Goal: Information Seeking & Learning: Learn about a topic

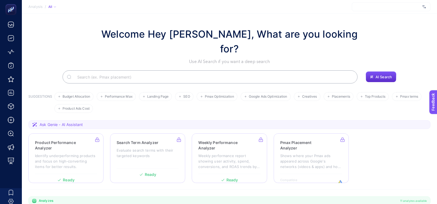
click at [374, 13] on section "Analysis / All" at bounding box center [229, 7] width 415 height 14
click at [374, 9] on div at bounding box center [391, 6] width 79 height 9
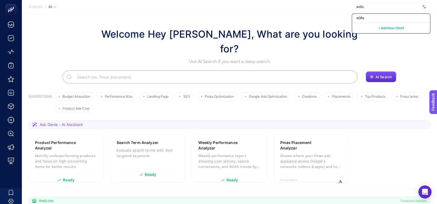
type input "eofis"
click at [369, 20] on div "eOfis" at bounding box center [391, 18] width 78 height 9
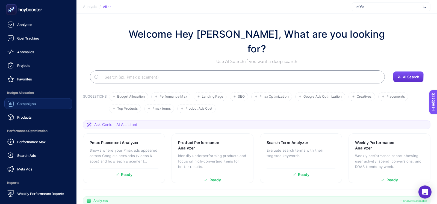
click at [19, 102] on span "Campaigns" at bounding box center [26, 104] width 19 height 4
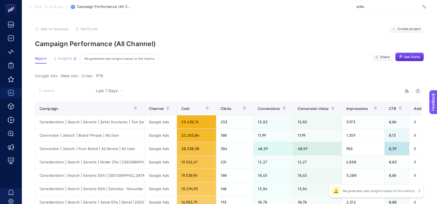
click at [72, 60] on button "Insights 9 We generated new insights based on the metrics" at bounding box center [65, 60] width 24 height 7
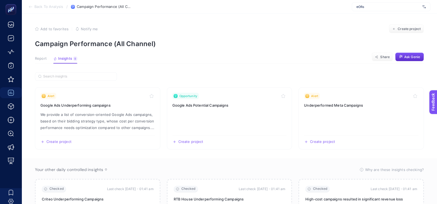
click at [40, 59] on span "Report" at bounding box center [41, 59] width 12 height 4
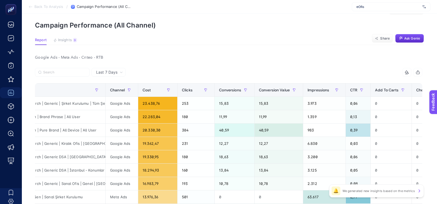
scroll to position [17, 0]
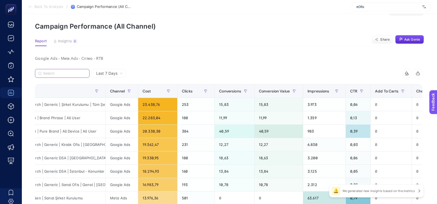
click at [77, 73] on input "Search" at bounding box center [64, 74] width 43 height 4
paste input "Consideration | Search | Generic | Sanal Ofis | Genel | İstanbul"
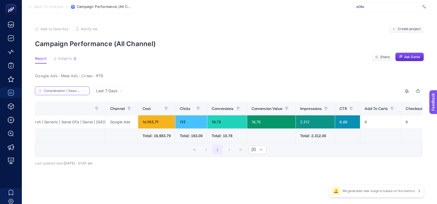
scroll to position [0, 60]
type input "Consideration | Search | Generic | Sanal Ofis | Genel | İstanbul"
click at [113, 92] on span "Last 7 Days" at bounding box center [106, 90] width 21 height 5
click at [111, 110] on li "Last 30 Days" at bounding box center [108, 112] width 31 height 10
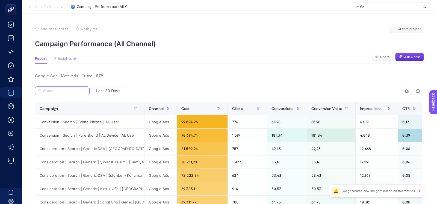
click at [81, 92] on input "Search" at bounding box center [64, 91] width 43 height 4
paste input "Consideration | Search | Generic | Sanal Ofis | Genel | İstanbul"
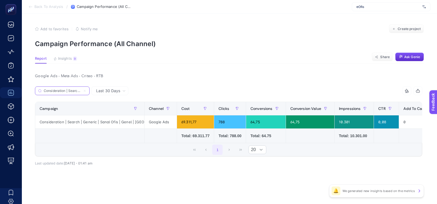
scroll to position [0, 60]
type input "Consideration | Search | Generic | Sanal Ofis | Genel | İstanbul"
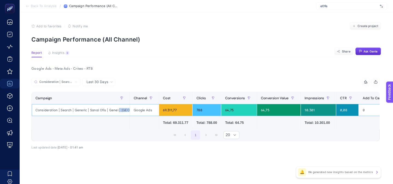
scroll to position [0, 7]
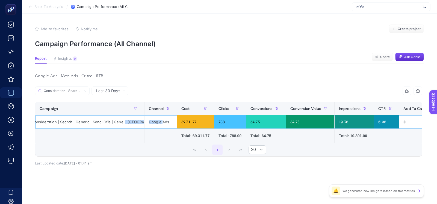
drag, startPoint x: 131, startPoint y: 123, endPoint x: 162, endPoint y: 123, distance: 31.4
click at [162, 123] on tr "Consideration | Search | Generic | Sanal Ofis | Genel | İstanbul Google Ads 69.…" at bounding box center [396, 122] width 722 height 13
click at [122, 143] on td at bounding box center [89, 136] width 109 height 14
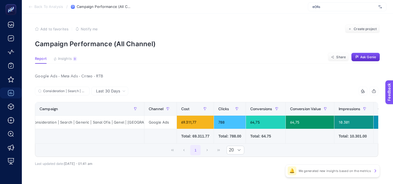
scroll to position [0, 8]
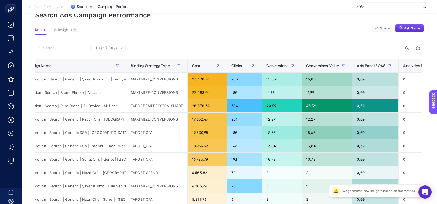
scroll to position [26, 0]
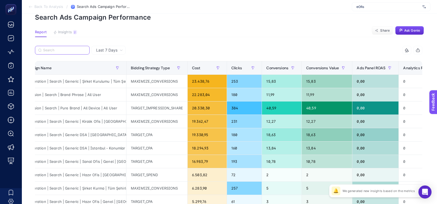
click at [60, 51] on input "Search" at bounding box center [64, 50] width 43 height 4
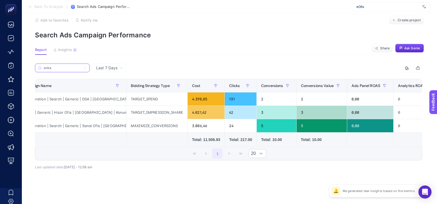
scroll to position [8, 0]
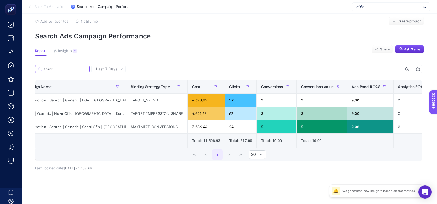
type input "ankar"
click at [226, 101] on div "131" at bounding box center [241, 100] width 32 height 13
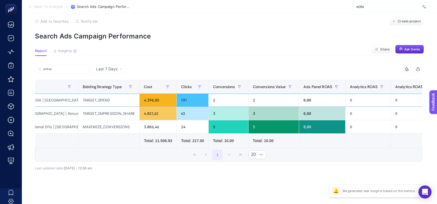
scroll to position [0, 0]
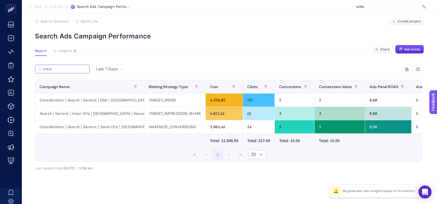
click at [67, 68] on input "ankar" at bounding box center [64, 69] width 43 height 4
click at [67, 68] on input "ankar" at bounding box center [62, 69] width 37 height 4
click at [117, 48] on article "Add to favorites false Notify me Create project Search Ads Campaign Performance…" at bounding box center [229, 105] width 415 height 199
click at [65, 52] on span "Insights" at bounding box center [65, 51] width 14 height 4
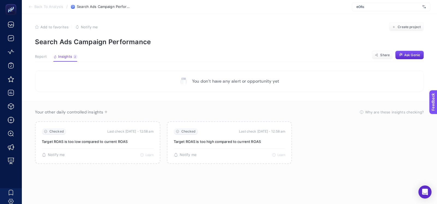
click at [42, 58] on span "Report" at bounding box center [41, 57] width 12 height 4
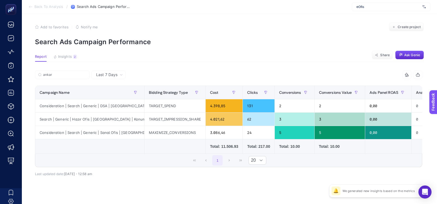
click at [132, 63] on article "Add to favorites false Notify me Create project Search Ads Campaign Performance…" at bounding box center [229, 111] width 415 height 199
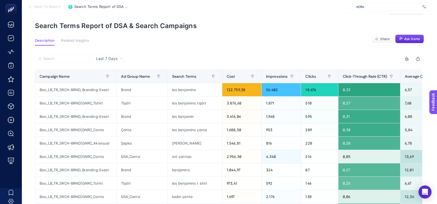
scroll to position [18, 0]
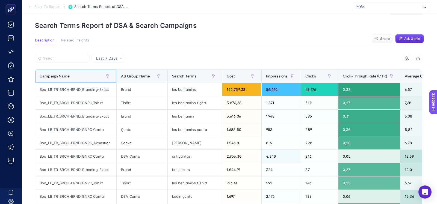
click at [86, 80] on th "Campaign Name" at bounding box center [75, 76] width 81 height 13
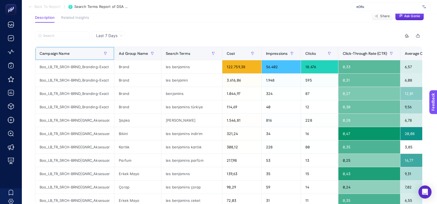
scroll to position [42, 0]
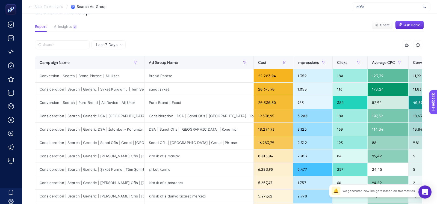
scroll to position [39, 0]
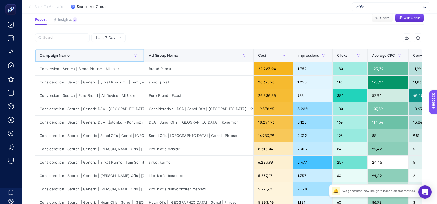
click at [108, 53] on div "Campaign Name" at bounding box center [90, 55] width 100 height 9
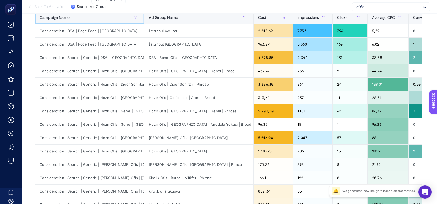
scroll to position [0, 0]
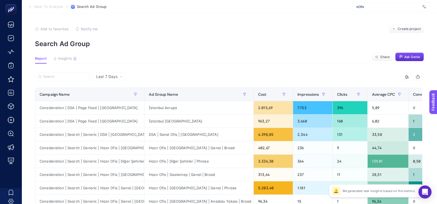
click at [419, 77] on icon "button" at bounding box center [418, 77] width 4 height 2
click at [120, 76] on icon at bounding box center [121, 76] width 3 height 3
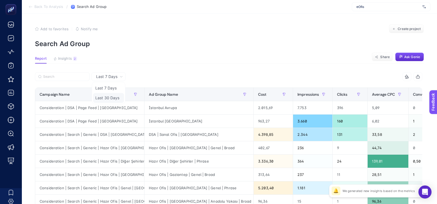
click at [115, 96] on li "Last 30 Days" at bounding box center [108, 98] width 31 height 10
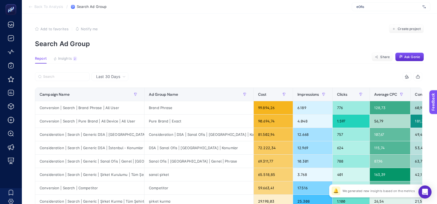
click at [107, 77] on span "Last 30 Days" at bounding box center [108, 76] width 24 height 5
drag, startPoint x: 104, startPoint y: 88, endPoint x: 113, endPoint y: 64, distance: 25.3
click at [104, 88] on li "Last 7 Days" at bounding box center [110, 88] width 34 height 10
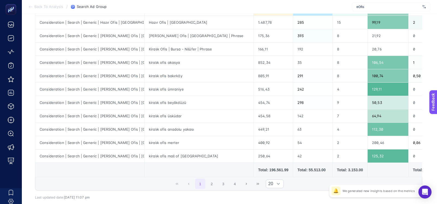
scroll to position [206, 0]
click at [212, 180] on button "2" at bounding box center [211, 183] width 10 height 10
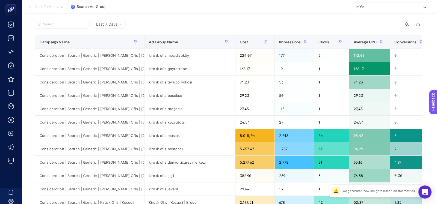
scroll to position [50, 0]
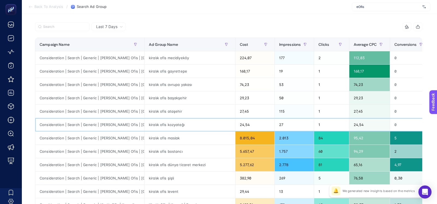
click at [175, 127] on div "kiralık ofis kozyatağı" at bounding box center [189, 124] width 91 height 13
click at [175, 111] on div "kiralık ofis ataşehir" at bounding box center [189, 111] width 91 height 13
click at [175, 98] on div "kiralık ofis başakşehir" at bounding box center [189, 97] width 91 height 13
click at [175, 80] on div "kiralık ofis avrupa yakası" at bounding box center [189, 84] width 91 height 13
click at [175, 73] on div "kiralık ofis gayrettepe" at bounding box center [189, 71] width 91 height 13
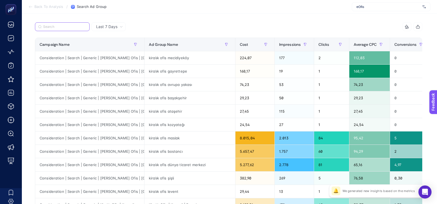
click at [60, 26] on input "Search" at bounding box center [64, 27] width 43 height 4
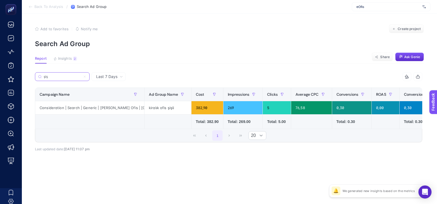
type input "şiş"
click at [269, 108] on div "5" at bounding box center [277, 107] width 28 height 13
click at [79, 75] on input "şiş" at bounding box center [64, 77] width 43 height 4
click at [79, 75] on input "şiş" at bounding box center [62, 77] width 37 height 4
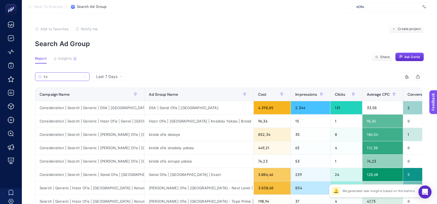
type input "k"
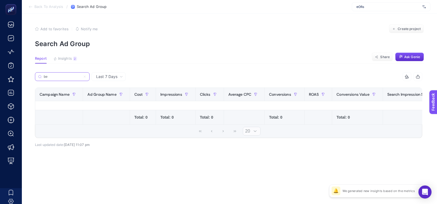
type input "b"
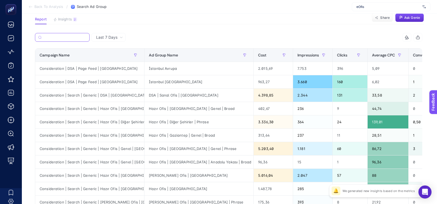
scroll to position [31, 0]
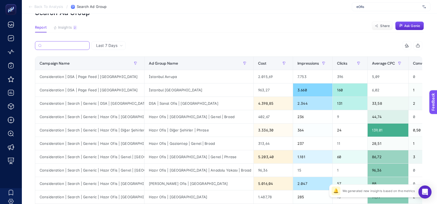
click at [69, 47] on input "Search" at bounding box center [65, 46] width 43 height 4
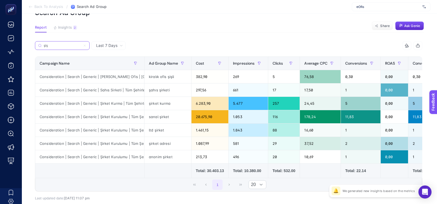
scroll to position [0, 0]
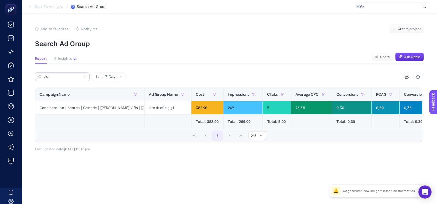
click at [62, 80] on label "şişl" at bounding box center [62, 76] width 55 height 9
click at [62, 79] on input "şişl" at bounding box center [62, 77] width 37 height 4
click at [62, 80] on label "şişl" at bounding box center [62, 76] width 55 height 9
click at [62, 79] on input "şişl" at bounding box center [62, 77] width 37 height 4
click at [62, 80] on label "şişl" at bounding box center [62, 76] width 55 height 9
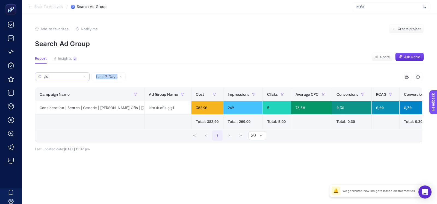
click at [62, 79] on input "şişl" at bounding box center [62, 77] width 37 height 4
click at [58, 76] on input "şişl" at bounding box center [62, 77] width 37 height 4
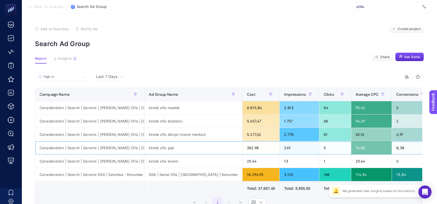
click at [173, 147] on div "kiralık ofis şişli" at bounding box center [193, 147] width 98 height 13
click at [170, 106] on div "kiralık ofis maslak" at bounding box center [193, 107] width 98 height 13
click at [170, 128] on div "kiralık ofis dünya ticaret merkezi" at bounding box center [193, 134] width 98 height 13
click at [171, 114] on div "kiralık ofis maslak" at bounding box center [193, 107] width 98 height 13
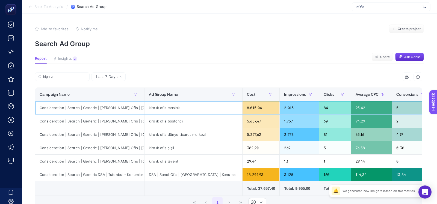
click at [171, 111] on div "kiralık ofis maslak" at bounding box center [193, 107] width 98 height 13
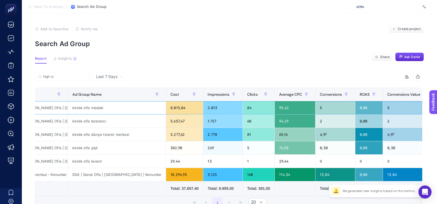
scroll to position [0, 78]
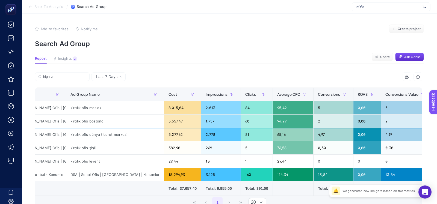
click at [98, 135] on div "kiralık ofis dünya ticaret merkezi" at bounding box center [115, 134] width 98 height 13
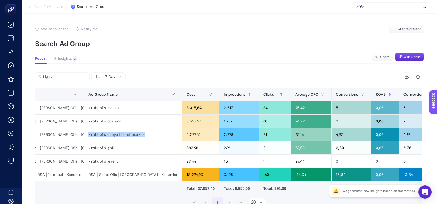
scroll to position [0, 93]
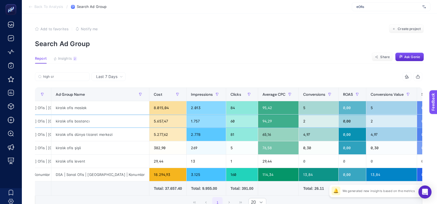
click at [299, 116] on div "2" at bounding box center [319, 121] width 40 height 13
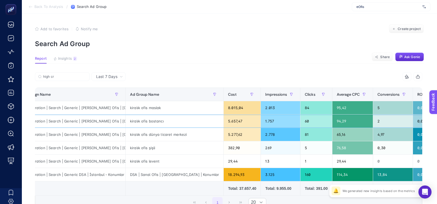
scroll to position [0, 0]
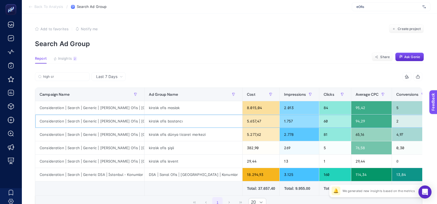
click at [163, 123] on div "kiralık ofis bostancı" at bounding box center [193, 121] width 98 height 13
click at [121, 123] on div "Consideration | Search | Generic | Kiralık Ofis | İstanbul | High CR" at bounding box center [89, 121] width 109 height 13
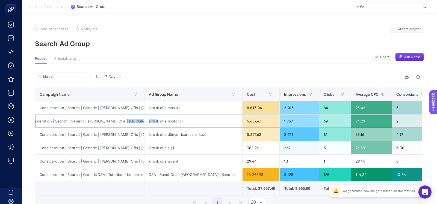
drag, startPoint x: 128, startPoint y: 122, endPoint x: 157, endPoint y: 122, distance: 29.2
click at [157, 122] on tr "Consideration | Search | Generic | Kiralık Ofis | İstanbul | High CR kiralık of…" at bounding box center [399, 121] width 728 height 13
click at [129, 122] on div "Consideration | Search | Generic | Kiralık Ofis | İstanbul | High CR" at bounding box center [89, 121] width 109 height 13
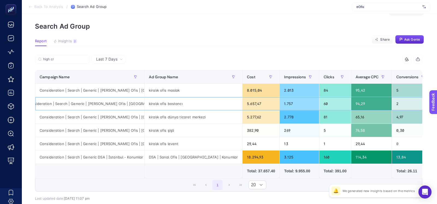
scroll to position [18, 0]
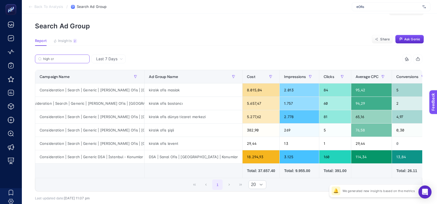
click at [66, 60] on input "high cr" at bounding box center [64, 59] width 43 height 4
click at [66, 60] on input "high cr" at bounding box center [62, 59] width 37 height 4
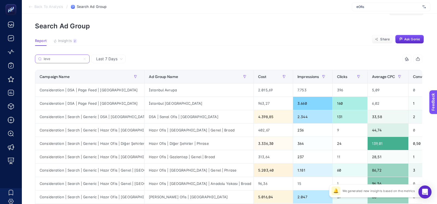
scroll to position [0, 0]
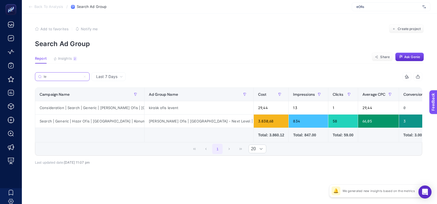
type input "l"
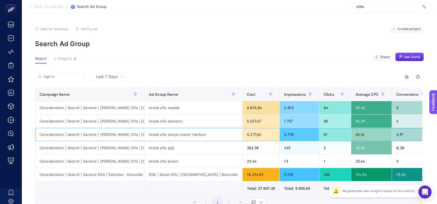
scroll to position [0, 12]
drag, startPoint x: 142, startPoint y: 135, endPoint x: 147, endPoint y: 135, distance: 5.5
click at [147, 135] on tr "Consideration | Search | Generic | Kiralık Ofis | İstanbul | High CR kiralık of…" at bounding box center [399, 134] width 728 height 13
click at [131, 146] on div "Consideration | Search | Generic | Kiralık Ofis | İstanbul | High CR" at bounding box center [89, 147] width 109 height 13
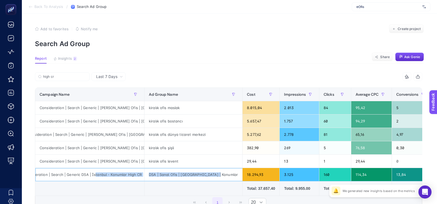
drag, startPoint x: 110, startPoint y: 176, endPoint x: 144, endPoint y: 179, distance: 34.5
click at [146, 179] on tr "Consideration | Search | Generic DSA | İstanbul - Konumlar High CR DSA | Sanal …" at bounding box center [399, 174] width 728 height 13
click at [135, 179] on div "Consideration | Search | Generic DSA | İstanbul - Konumlar High CR" at bounding box center [89, 174] width 109 height 13
click at [137, 176] on div "Consideration | Search | Generic DSA | İstanbul - Konumlar High CR" at bounding box center [89, 174] width 109 height 13
click at [243, 176] on div "18.294,93" at bounding box center [261, 174] width 37 height 13
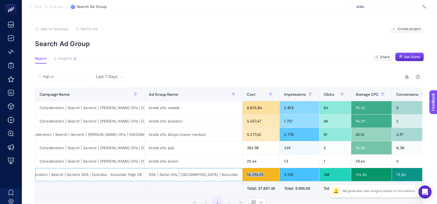
click at [243, 176] on div "18.294,93" at bounding box center [261, 174] width 37 height 13
click at [57, 74] on label "high cr" at bounding box center [62, 76] width 55 height 9
click at [57, 75] on input "high cr" at bounding box center [64, 77] width 43 height 4
click at [57, 74] on label "high cr" at bounding box center [62, 76] width 55 height 9
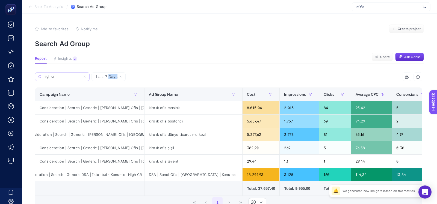
click at [57, 75] on input "high cr" at bounding box center [62, 77] width 37 height 4
click at [57, 74] on label "high cr" at bounding box center [62, 76] width 55 height 9
click at [57, 75] on input "high cr" at bounding box center [62, 77] width 37 height 4
click at [57, 76] on input "high cr" at bounding box center [62, 77] width 37 height 4
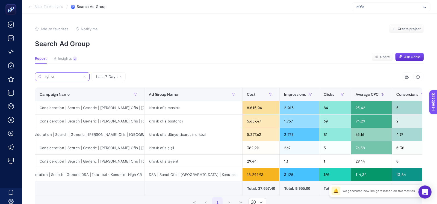
click at [57, 76] on input "high cr" at bounding box center [62, 77] width 37 height 4
click at [121, 150] on div "Consideration | Search | Generic | Kiralık Ofis | İstanbul | High CR" at bounding box center [89, 147] width 109 height 13
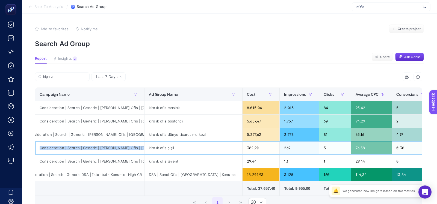
click at [121, 150] on div "Consideration | Search | Generic | Kiralık Ofis | [GEOGRAPHIC_DATA] | High CR" at bounding box center [89, 147] width 109 height 13
copy tr "Consideration | Search | Generic | Kiralık Ofis | [GEOGRAPHIC_DATA] | High CR"
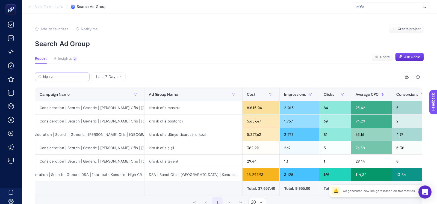
click at [73, 79] on label "high cr" at bounding box center [62, 76] width 55 height 9
click at [73, 79] on input "high cr" at bounding box center [64, 77] width 43 height 4
click at [73, 79] on label "high cr" at bounding box center [62, 76] width 55 height 9
click at [73, 79] on input "high cr" at bounding box center [62, 77] width 37 height 4
click at [73, 79] on label "high cr" at bounding box center [62, 76] width 55 height 9
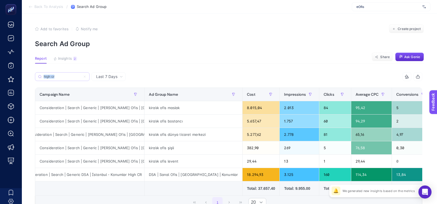
click at [73, 79] on input "high cr" at bounding box center [62, 77] width 37 height 4
click at [72, 77] on input "high cr" at bounding box center [62, 77] width 37 height 4
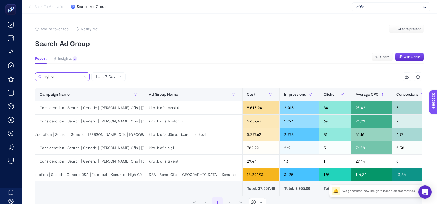
click at [72, 77] on input "high cr" at bounding box center [62, 77] width 37 height 4
paste input "Consideration | Search | Generic | Kiralık Ofis | İstanbul | High CR"
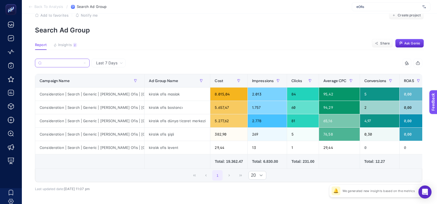
scroll to position [15, 0]
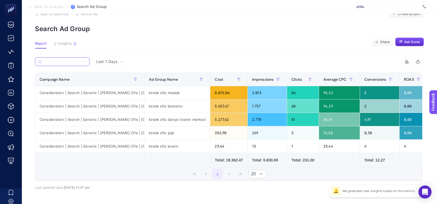
type input "Consideration | Search | Generic | Kiralık Ofis | İstanbul | High CR"
click at [218, 134] on div "382,90" at bounding box center [228, 132] width 37 height 13
drag, startPoint x: 225, startPoint y: 160, endPoint x: 240, endPoint y: 160, distance: 14.5
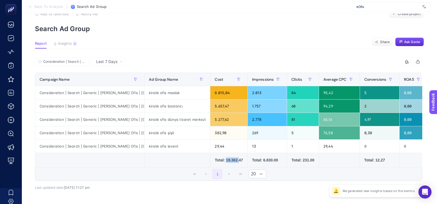
click at [240, 160] on div "Total: 19.362.47" at bounding box center [229, 160] width 28 height 5
click at [188, 164] on td at bounding box center [177, 160] width 66 height 14
drag, startPoint x: 143, startPoint y: 146, endPoint x: 155, endPoint y: 146, distance: 12.3
click at [155, 146] on tr "Consideration | Search | Generic | Kiralık Ofis | İstanbul | High CR kiralık of…" at bounding box center [383, 146] width 696 height 13
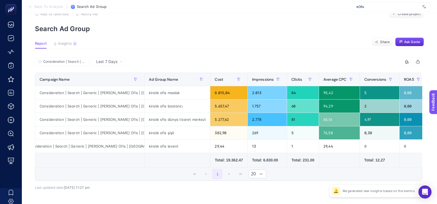
click at [146, 159] on td at bounding box center [177, 160] width 66 height 14
click at [85, 61] on input "Consideration | Search | Generic | Kiralık Ofis | İstanbul | High CR" at bounding box center [64, 62] width 43 height 4
click at [85, 61] on icon at bounding box center [84, 61] width 3 height 3
click at [81, 61] on input "Consideration | Search | Generic | Kiralık Ofis | İstanbul | High CR" at bounding box center [62, 62] width 37 height 4
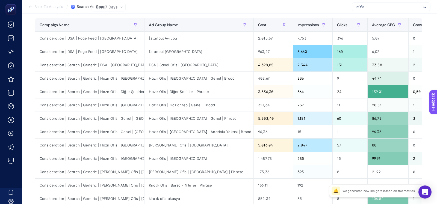
scroll to position [72, 0]
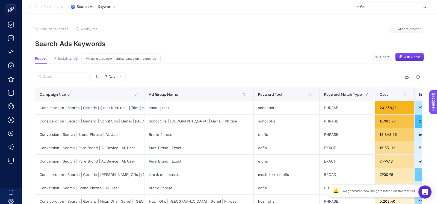
click at [63, 58] on span "Insights" at bounding box center [65, 59] width 14 height 4
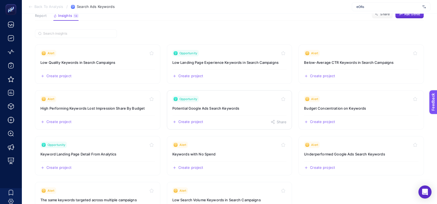
scroll to position [12, 0]
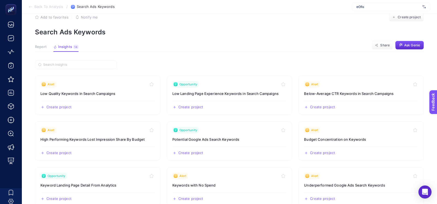
click at [43, 49] on button "Report" at bounding box center [41, 48] width 12 height 7
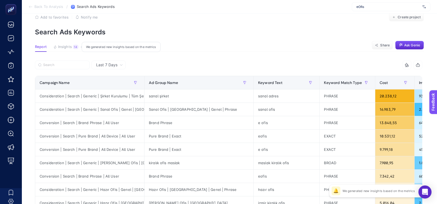
click at [62, 46] on span "Insights" at bounding box center [65, 47] width 14 height 4
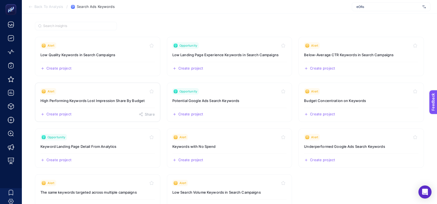
scroll to position [0, 0]
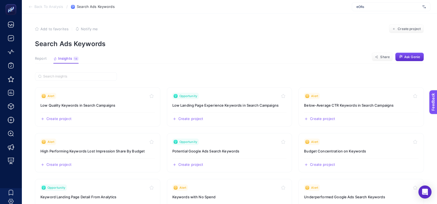
click at [41, 56] on article "Add to favorites false Notify me Create project Search Ads Keywords Report Insi…" at bounding box center [229, 185] width 415 height 343
click at [40, 58] on span "Report" at bounding box center [41, 59] width 12 height 4
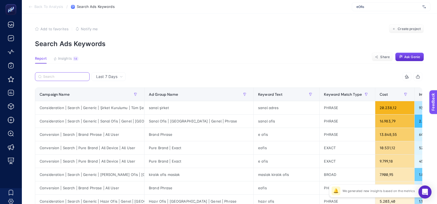
click at [66, 77] on input "Search" at bounding box center [64, 77] width 43 height 4
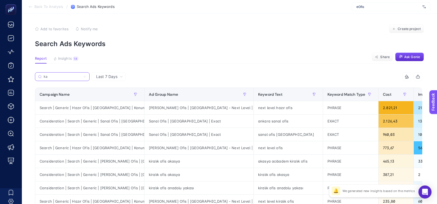
type input "k"
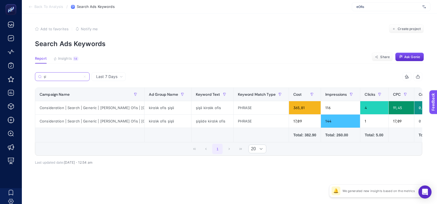
type input "ş"
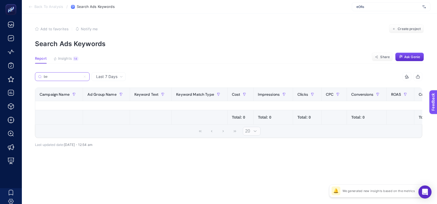
type input "b"
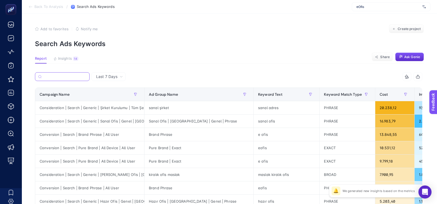
scroll to position [15, 0]
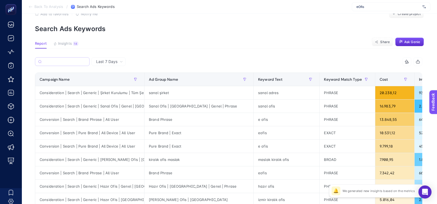
click at [68, 64] on label at bounding box center [62, 61] width 55 height 9
click at [68, 64] on input "Search" at bounding box center [65, 62] width 43 height 4
paste input "Consideration | Search | Generic | Sanal Ofis | Genel | [GEOGRAPHIC_DATA]"
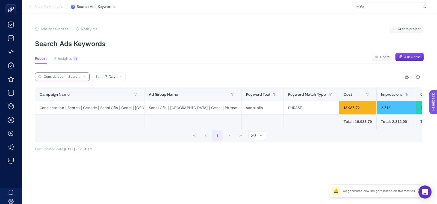
scroll to position [0, 60]
type input "Consideration | Search | Generic | Sanal Ofis | Genel | [GEOGRAPHIC_DATA]"
click at [73, 58] on div "14" at bounding box center [75, 59] width 5 height 4
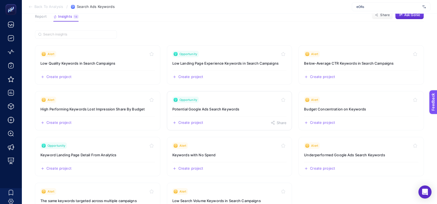
scroll to position [42, 0]
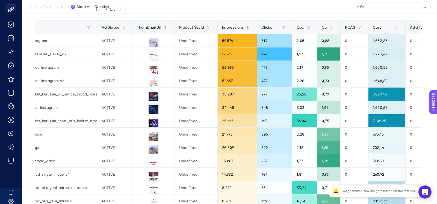
scroll to position [71, 0]
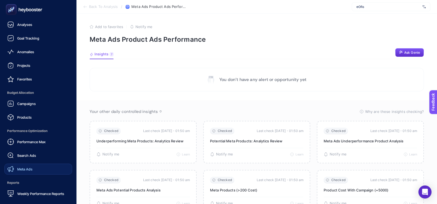
click at [24, 166] on div "Meta Ads" at bounding box center [19, 169] width 25 height 7
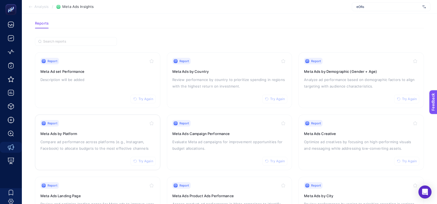
scroll to position [28, 0]
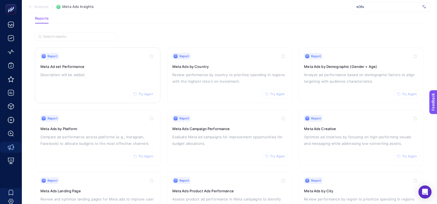
click at [105, 93] on div "Report Try Again Meta Ad set Performance Description will be added" at bounding box center [97, 75] width 114 height 45
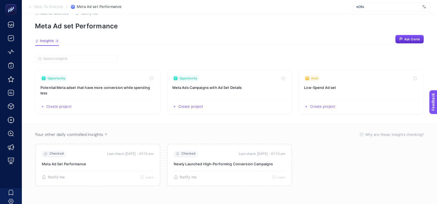
scroll to position [13, 0]
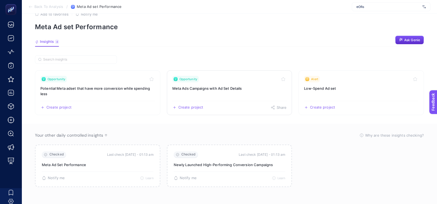
click at [203, 92] on link "Opportunity Meta Ads Campaigns with Ad Set Details Create project Share" at bounding box center [229, 92] width 125 height 45
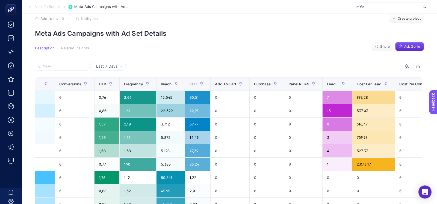
scroll to position [0, 303]
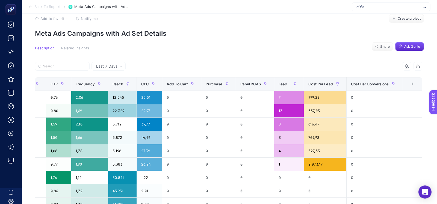
click at [412, 83] on div "+" at bounding box center [412, 84] width 10 height 4
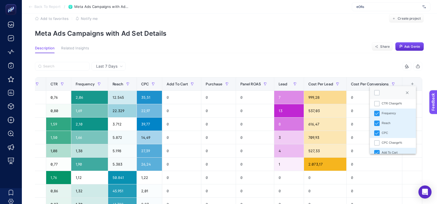
scroll to position [86, 0]
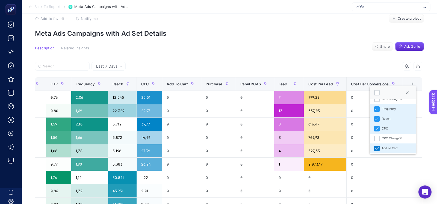
click at [377, 148] on icon "Add To Cart" at bounding box center [377, 149] width 4 height 4
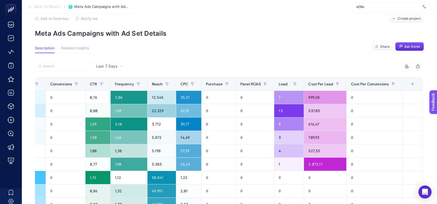
scroll to position [0, 264]
click at [411, 85] on div "+" at bounding box center [412, 84] width 10 height 4
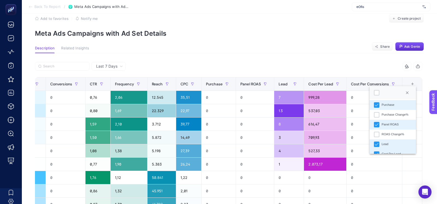
scroll to position [151, 0]
click at [376, 104] on icon "Purchase" at bounding box center [377, 103] width 4 height 4
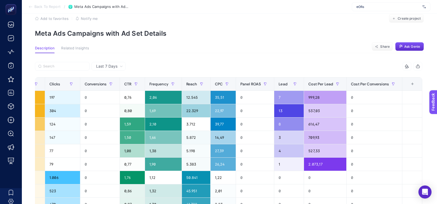
scroll to position [0, 230]
click at [414, 85] on div "+" at bounding box center [412, 84] width 10 height 4
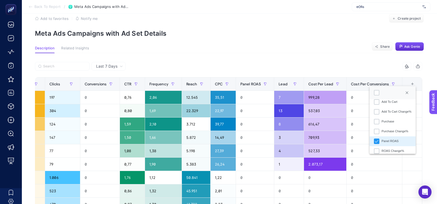
scroll to position [133, 0]
click at [377, 143] on div "Panel ROAS" at bounding box center [376, 140] width 5 height 5
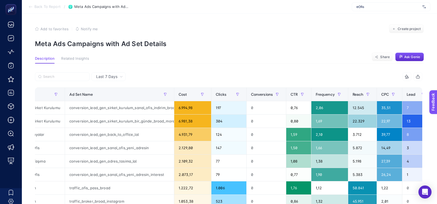
scroll to position [0, 191]
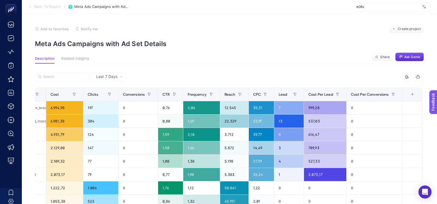
click at [413, 93] on div "+" at bounding box center [412, 94] width 10 height 4
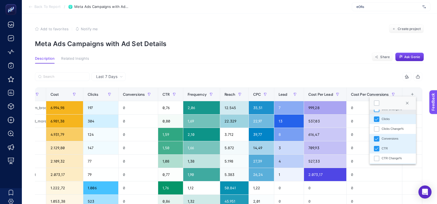
scroll to position [39, 0]
click at [377, 158] on div "CTR Change%" at bounding box center [376, 156] width 5 height 5
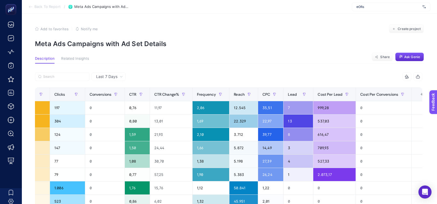
scroll to position [0, 234]
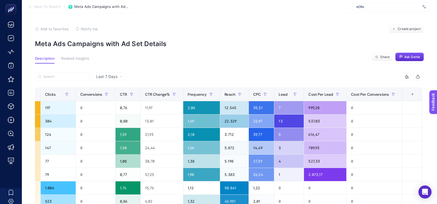
click at [415, 97] on th "13 items selected +" at bounding box center [412, 94] width 20 height 13
click at [414, 95] on div "+" at bounding box center [412, 94] width 10 height 4
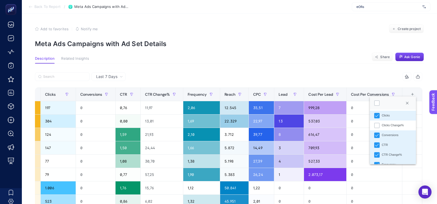
scroll to position [44, 0]
click at [377, 132] on icon "Conversions" at bounding box center [377, 131] width 4 height 2
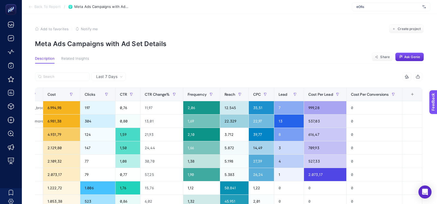
scroll to position [0, 194]
click at [264, 49] on article "Add to favorites false Notify me Create project Meta Ads Campaigns with Ad Set …" at bounding box center [229, 203] width 415 height 378
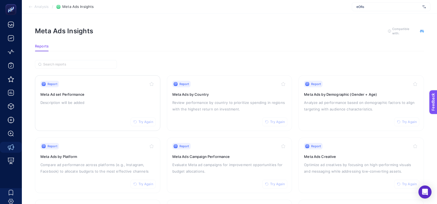
click at [103, 105] on div "Report Try Again Meta Ad set Performance Description will be added" at bounding box center [97, 103] width 114 height 45
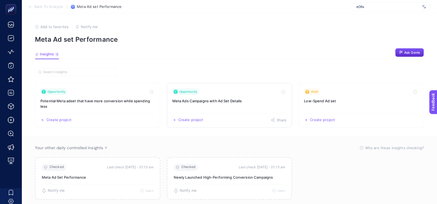
click at [190, 105] on link "Opportunity Meta Ads Campaigns with Ad Set Details Create project Share" at bounding box center [229, 105] width 125 height 45
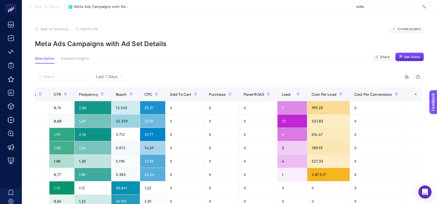
scroll to position [0, 303]
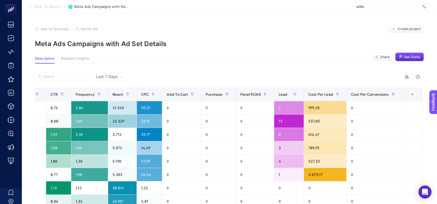
click at [413, 94] on div "+" at bounding box center [412, 94] width 10 height 4
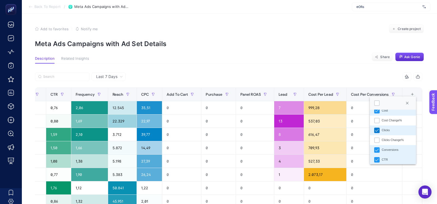
scroll to position [27, 0]
click at [377, 148] on icon "Conversions" at bounding box center [377, 149] width 4 height 4
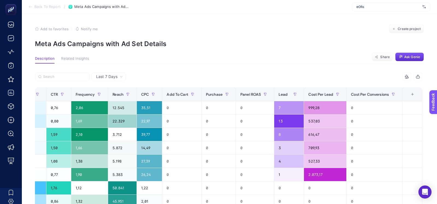
scroll to position [0, 263]
click at [412, 95] on div "+" at bounding box center [412, 94] width 10 height 4
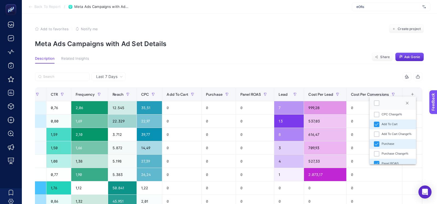
scroll to position [136, 0]
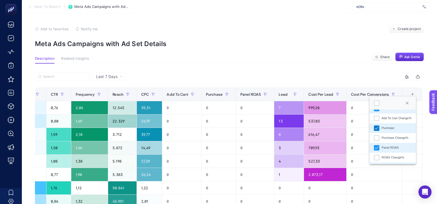
click at [376, 130] on div "Purchase" at bounding box center [376, 128] width 5 height 5
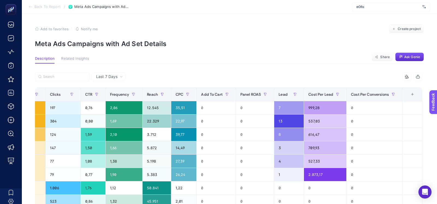
click at [411, 95] on div "+" at bounding box center [412, 94] width 10 height 4
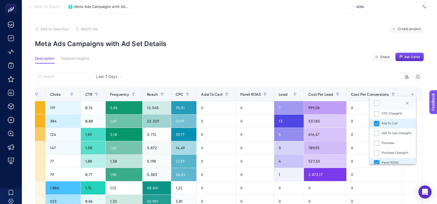
scroll to position [0, 0]
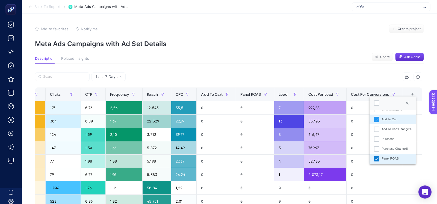
click at [376, 158] on icon "Panel ROAS" at bounding box center [377, 159] width 4 height 4
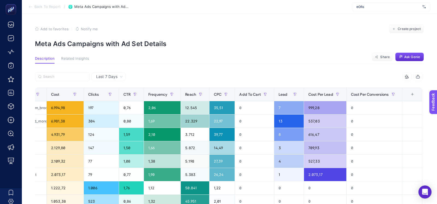
click at [412, 95] on div "+" at bounding box center [412, 94] width 10 height 4
click at [412, 92] on div "+" at bounding box center [412, 94] width 10 height 4
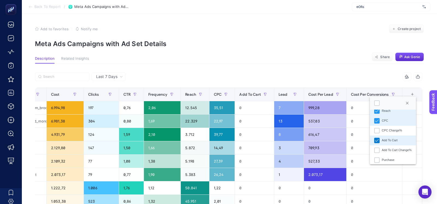
click at [375, 140] on icon "Add To Cart" at bounding box center [377, 141] width 4 height 4
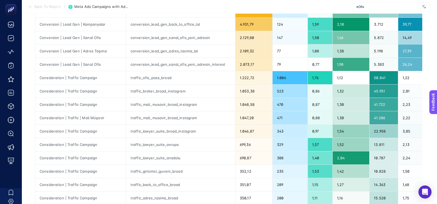
scroll to position [112, 0]
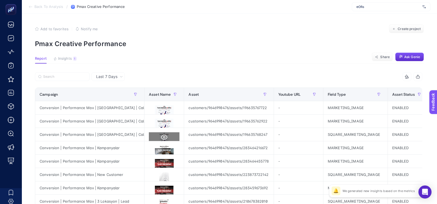
click at [163, 139] on icon at bounding box center [164, 137] width 7 height 5
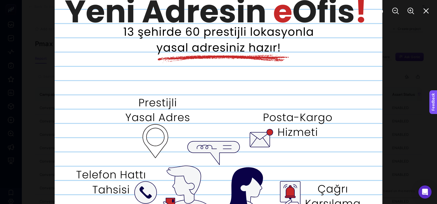
click at [380, 108] on img at bounding box center [219, 102] width 328 height 328
click at [397, 105] on div at bounding box center [218, 102] width 437 height 204
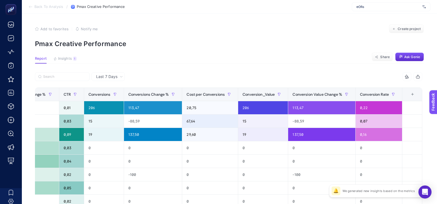
scroll to position [0, 575]
click at [409, 93] on div "+" at bounding box center [412, 94] width 10 height 4
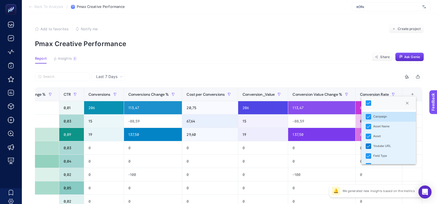
click at [368, 146] on icon "Youtube URL" at bounding box center [369, 146] width 4 height 4
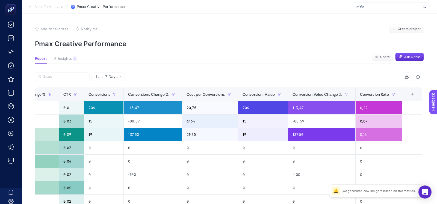
scroll to position [0, 481]
click at [410, 98] on th "16 items selected +" at bounding box center [412, 94] width 20 height 13
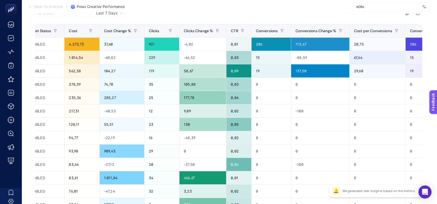
scroll to position [0, 326]
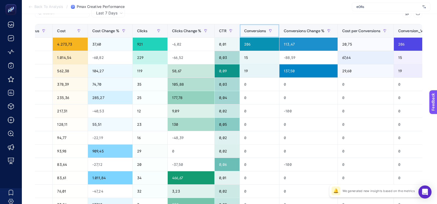
click at [252, 31] on span "Conversions" at bounding box center [255, 31] width 22 height 4
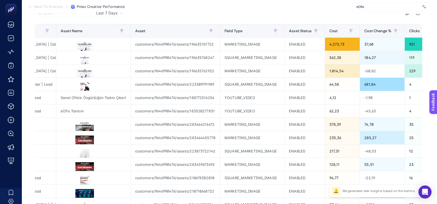
scroll to position [0, 0]
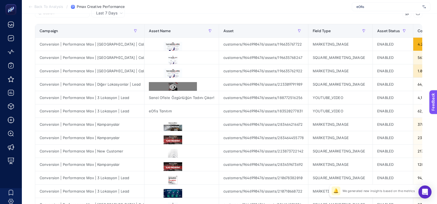
click at [172, 85] on icon at bounding box center [173, 87] width 7 height 7
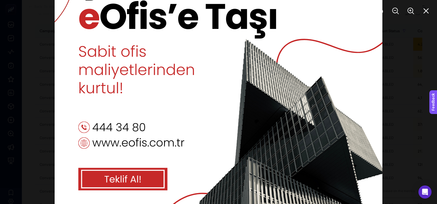
click at [419, 91] on div at bounding box center [218, 102] width 437 height 204
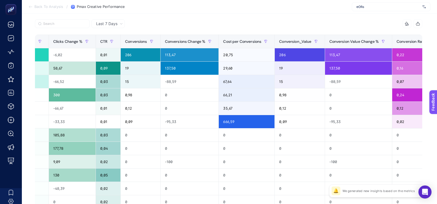
scroll to position [0, 515]
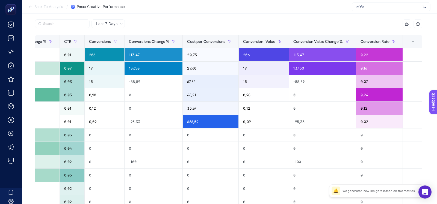
click at [411, 40] on div "+" at bounding box center [413, 41] width 10 height 4
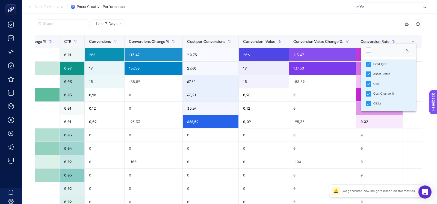
scroll to position [41, 0]
click at [368, 91] on icon "Cost Change %" at bounding box center [369, 92] width 4 height 4
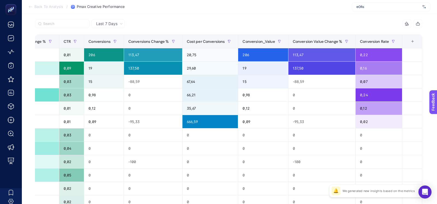
scroll to position [0, 471]
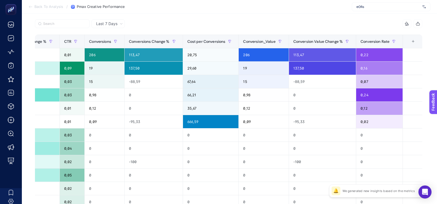
click at [333, 23] on div "11 items selected" at bounding box center [326, 23] width 194 height 9
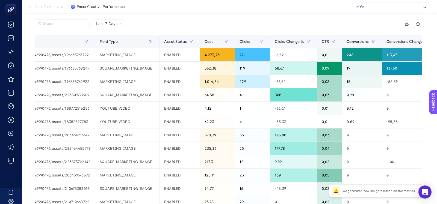
scroll to position [0, 211]
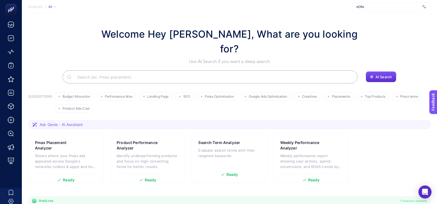
scroll to position [159, 0]
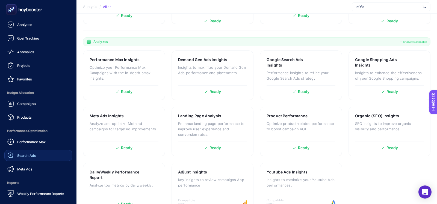
click at [27, 153] on div "Search Ads" at bounding box center [21, 155] width 29 height 7
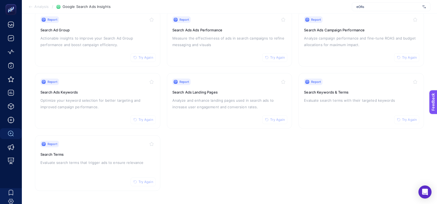
scroll to position [64, 0]
click at [114, 159] on div "Report Try Again Search Terms Evaluate search terms that trigger ads to ensure …" at bounding box center [97, 164] width 114 height 45
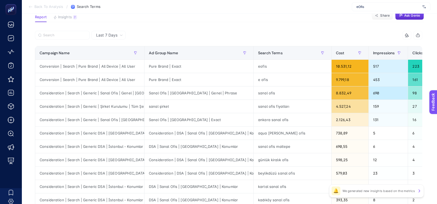
scroll to position [47, 0]
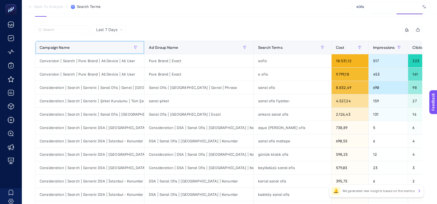
click at [125, 48] on div "Campaign Name" at bounding box center [90, 47] width 100 height 9
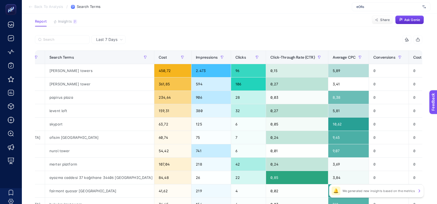
scroll to position [0, 0]
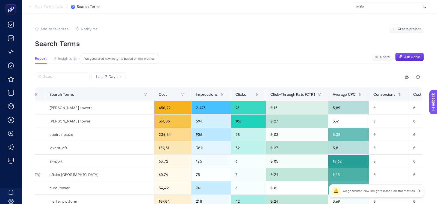
click at [72, 59] on button "Insights 7 We generated new insights based on the metrics" at bounding box center [65, 60] width 24 height 7
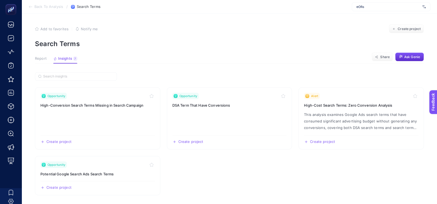
click at [43, 63] on section "Report Insights 7 We generated new insights based on the metrics Share Ask Genie" at bounding box center [229, 60] width 389 height 7
click at [43, 61] on button "Report" at bounding box center [41, 60] width 12 height 7
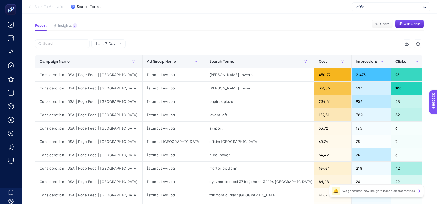
scroll to position [34, 0]
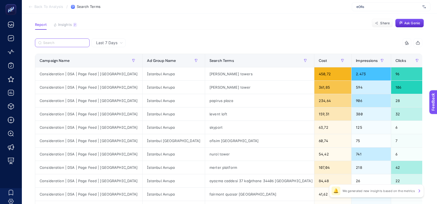
click at [64, 43] on input "Search" at bounding box center [64, 43] width 43 height 4
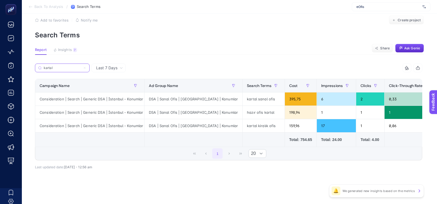
scroll to position [8, 0]
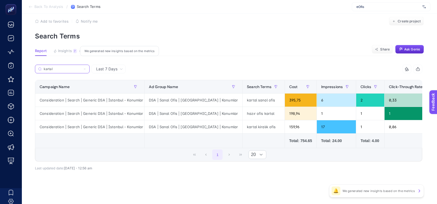
type input "kartal"
click at [69, 51] on span "Insights" at bounding box center [65, 51] width 14 height 4
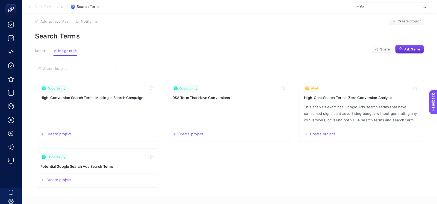
click at [33, 50] on article "Add to favorites false Notify me Create project Search Terms Report Insights 7 …" at bounding box center [229, 143] width 415 height 274
click at [36, 50] on span "Report" at bounding box center [41, 51] width 12 height 4
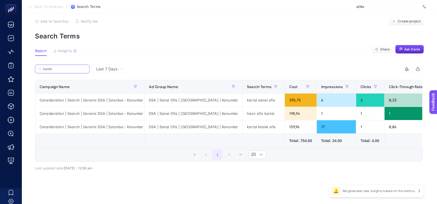
click at [70, 70] on input "kartal" at bounding box center [64, 69] width 43 height 4
click at [70, 70] on input "kartal" at bounding box center [62, 69] width 37 height 4
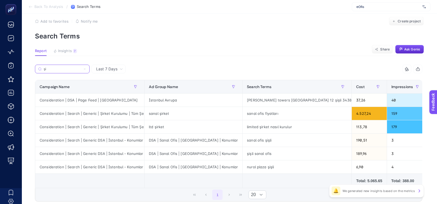
type input "ş"
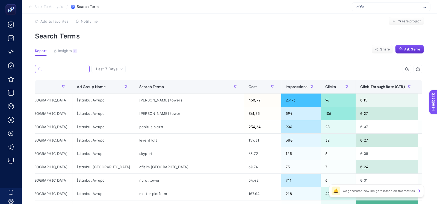
scroll to position [0, 71]
click at [66, 50] on span "Insights" at bounding box center [65, 51] width 14 height 4
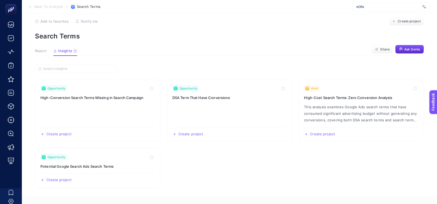
click at [43, 50] on span "Report" at bounding box center [41, 51] width 12 height 4
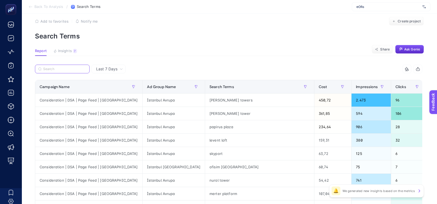
click at [61, 67] on input "Search" at bounding box center [64, 69] width 43 height 4
paste input "Consideration | Search | Generic | Sanal Ofis | Genel | [GEOGRAPHIC_DATA]"
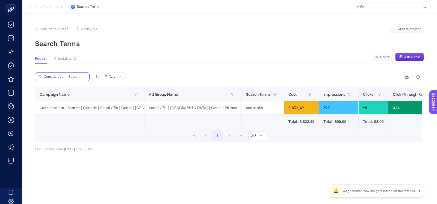
scroll to position [0, 0]
type input "Consideration | Search | Generic | Sanal Ofis | Genel | [GEOGRAPHIC_DATA]"
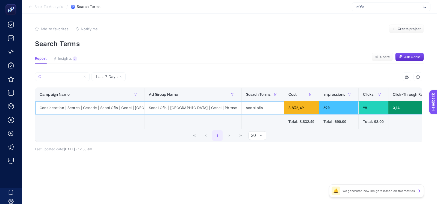
click at [242, 110] on div "sanal ofis" at bounding box center [263, 107] width 42 height 13
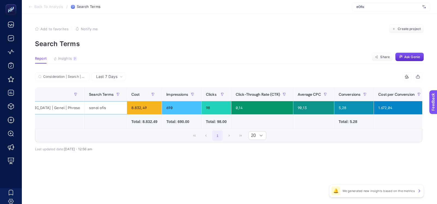
scroll to position [0, 164]
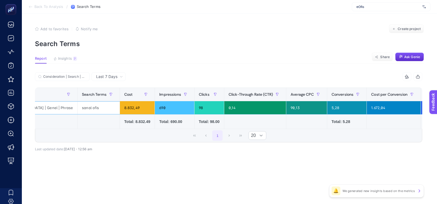
click at [327, 108] on div "5,28" at bounding box center [347, 107] width 40 height 13
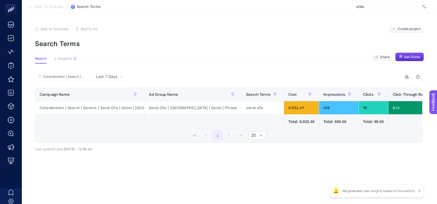
click at [107, 75] on span "Last 7 Days" at bounding box center [106, 76] width 21 height 5
click at [107, 98] on li "Last 30 Days" at bounding box center [108, 98] width 31 height 10
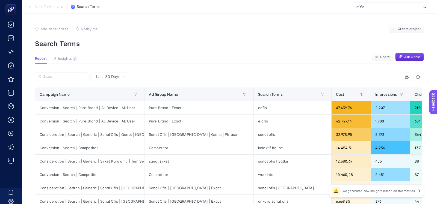
click at [71, 74] on label at bounding box center [62, 76] width 55 height 9
click at [0, 0] on input "Consideration | Search | Generic | Sanal Ofis | Genel | [GEOGRAPHIC_DATA]" at bounding box center [0, 0] width 0 height 0
click at [70, 76] on input "Search" at bounding box center [64, 77] width 43 height 4
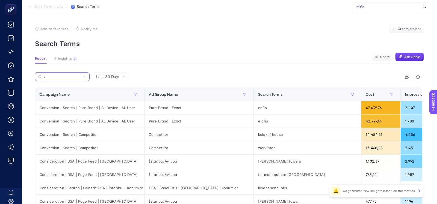
click at [70, 76] on input "v" at bounding box center [62, 77] width 37 height 4
paste input "Consideration | Search | Generic | Sanal Ofis | Genel | [GEOGRAPHIC_DATA]"
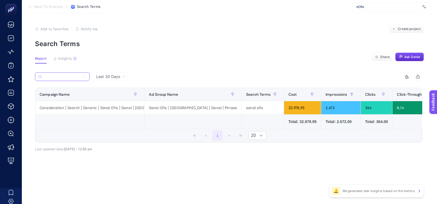
type input "Consideration | Search | Generic | Sanal Ofis | Genel | [GEOGRAPHIC_DATA]"
click at [85, 77] on icon at bounding box center [84, 76] width 3 height 3
click at [0, 0] on input "Consideration | Search | Generic | Sanal Ofis | Genel | [GEOGRAPHIC_DATA]" at bounding box center [0, 0] width 0 height 0
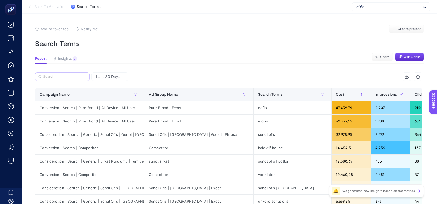
scroll to position [0, 0]
click at [63, 58] on span "Insights" at bounding box center [65, 59] width 14 height 4
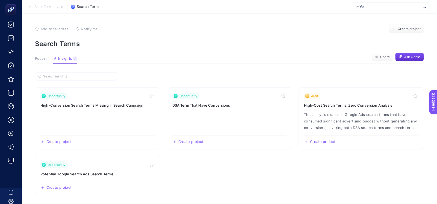
click at [45, 58] on span "Report" at bounding box center [41, 59] width 12 height 4
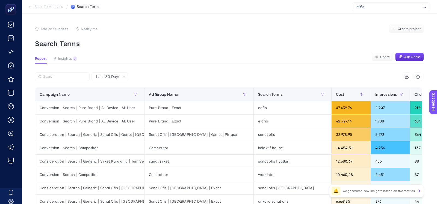
scroll to position [1, 0]
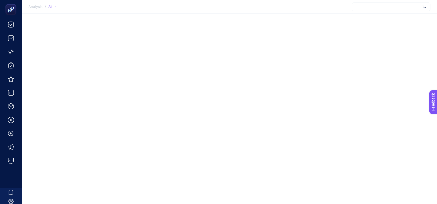
click at [218, 154] on div "Analysis / All" at bounding box center [218, 102] width 437 height 204
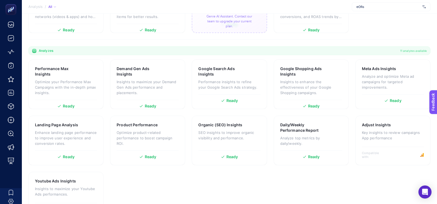
scroll to position [152, 0]
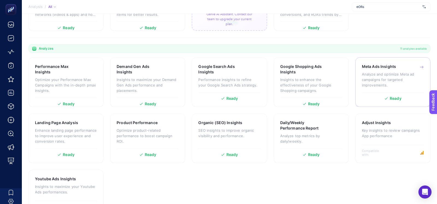
click at [373, 64] on h3 "Meta Ads Insights" at bounding box center [379, 66] width 34 height 5
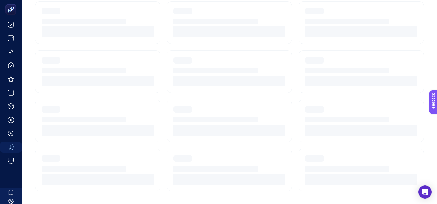
scroll to position [126, 0]
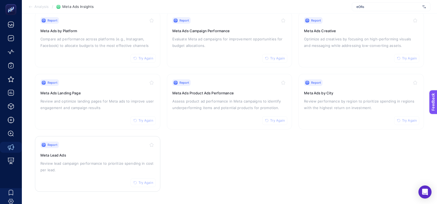
click at [109, 155] on h3 "Meta Lead Ads" at bounding box center [97, 155] width 114 height 5
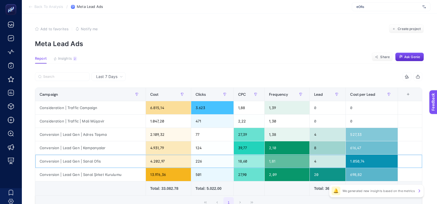
click at [161, 158] on div "4.202,97" at bounding box center [168, 161] width 45 height 13
click at [161, 145] on div "4.931,79" at bounding box center [168, 147] width 45 height 13
click at [163, 133] on div "2.109,32" at bounding box center [168, 134] width 45 height 13
click at [163, 143] on div "4.931,79" at bounding box center [168, 147] width 45 height 13
click at [163, 151] on div "4.931,79" at bounding box center [168, 147] width 45 height 13
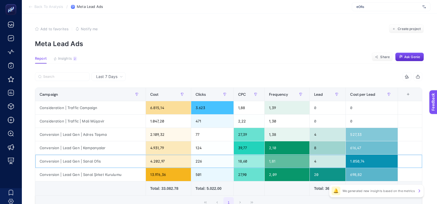
click at [163, 155] on div "4.202,97" at bounding box center [168, 161] width 45 height 13
click at [70, 59] on span "Insights" at bounding box center [65, 59] width 14 height 4
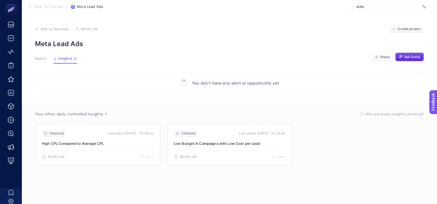
click at [44, 58] on span "Report" at bounding box center [41, 59] width 12 height 4
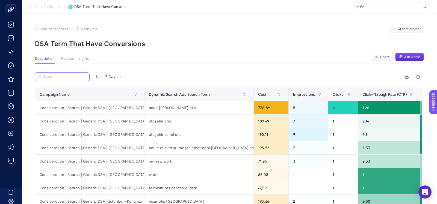
click at [63, 78] on input "Search" at bounding box center [64, 77] width 43 height 4
click at [68, 73] on label at bounding box center [62, 76] width 55 height 9
click at [68, 75] on input "Search" at bounding box center [65, 77] width 43 height 4
paste input "Consideration | Search | Generic | Sanal Ofis | Genel | [GEOGRAPHIC_DATA]"
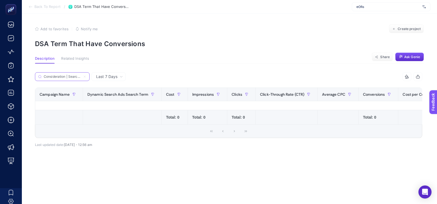
scroll to position [0, 60]
type input "Consideration | Search | Generic | Sanal Ofis | Genel | [GEOGRAPHIC_DATA]"
click at [87, 76] on label "Consideration | Search | Generic | Sanal Ofis | Genel | [GEOGRAPHIC_DATA]" at bounding box center [62, 76] width 55 height 9
click at [81, 76] on input "Consideration | Search | Generic | Sanal Ofis | Genel | [GEOGRAPHIC_DATA]" at bounding box center [62, 77] width 37 height 4
click at [84, 76] on icon at bounding box center [84, 76] width 3 height 3
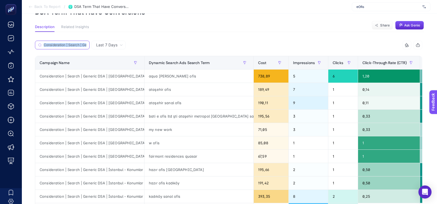
scroll to position [31, 0]
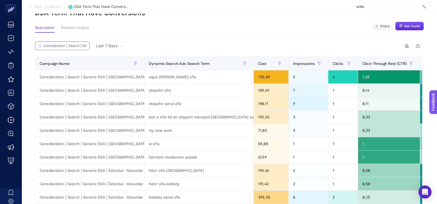
click at [64, 40] on div "Last 7 Days Consideration | Search | Generic | Sanal Ofis | Genel | İstanbul 9 …" at bounding box center [229, 178] width 396 height 290
click at [64, 44] on input "Consideration | Search | Generic | Sanal Ofis | Genel | [GEOGRAPHIC_DATA]" at bounding box center [64, 46] width 43 height 4
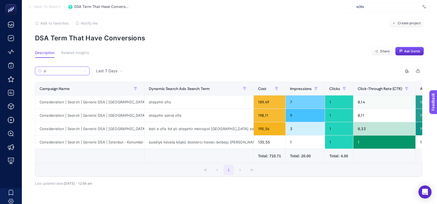
scroll to position [0, 0]
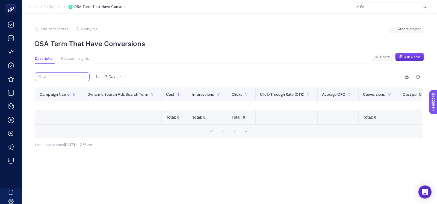
type input "ş"
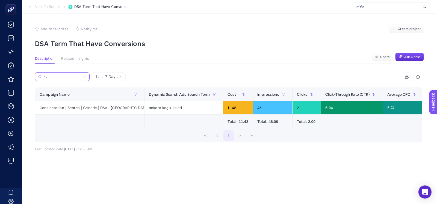
type input "k"
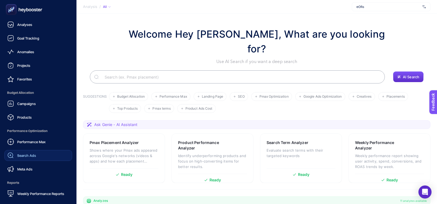
click at [39, 156] on link "Search Ads" at bounding box center [38, 155] width 68 height 11
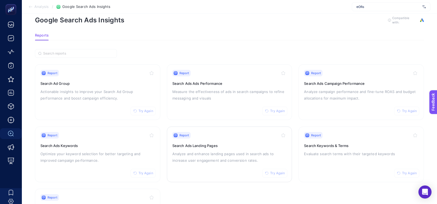
scroll to position [12, 0]
click at [298, 150] on section "Report Try Again Search Ad Group Actionable insights to improve your Search Ad …" at bounding box center [229, 154] width 389 height 180
click at [304, 150] on p "Evaluate search terms with their targeted keywords" at bounding box center [361, 153] width 114 height 7
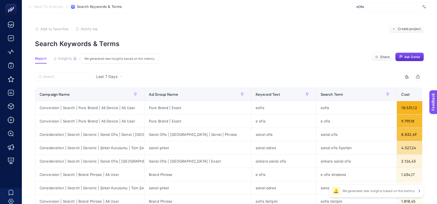
click at [67, 57] on span "Insights" at bounding box center [65, 59] width 14 height 4
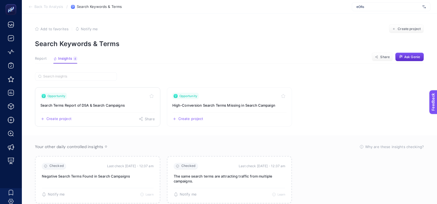
click at [133, 108] on link "Opportunity Search Terms Report of DSA & Search Campaigns Create project Share" at bounding box center [97, 106] width 125 height 39
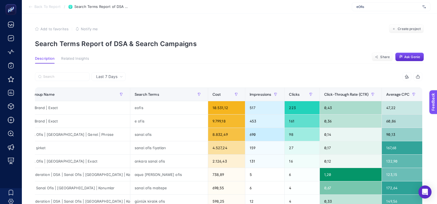
scroll to position [0, 127]
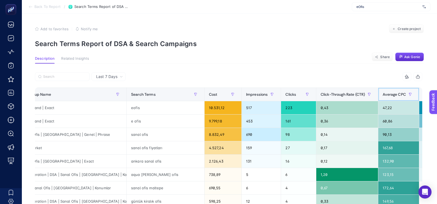
click at [383, 92] on span "Average CPC" at bounding box center [394, 94] width 23 height 4
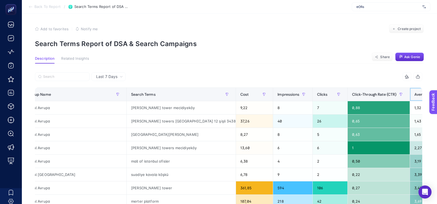
click at [418, 96] on span "Average CPC" at bounding box center [425, 94] width 23 height 4
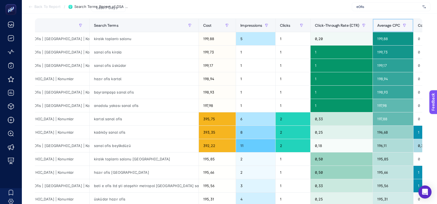
scroll to position [0, 140]
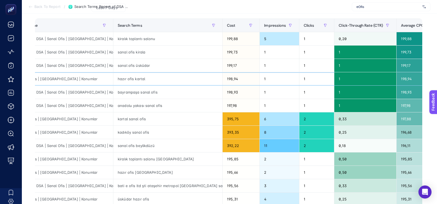
click at [223, 77] on div "198,94" at bounding box center [241, 78] width 37 height 13
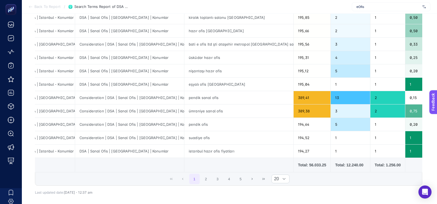
scroll to position [213, 0]
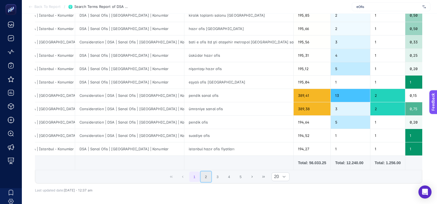
click at [204, 173] on button "2" at bounding box center [206, 177] width 10 height 10
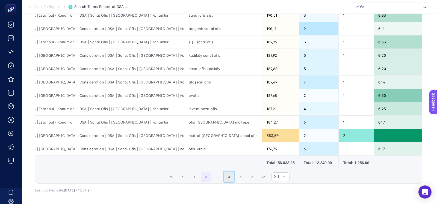
click at [224, 174] on button "4" at bounding box center [229, 177] width 10 height 10
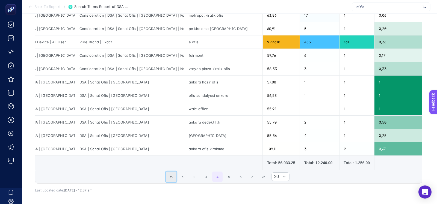
click at [173, 177] on button "First Page" at bounding box center [171, 177] width 10 height 10
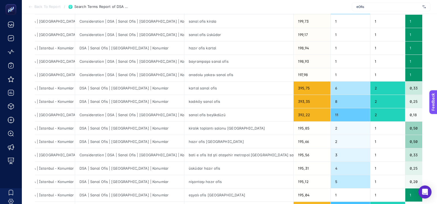
scroll to position [0, 0]
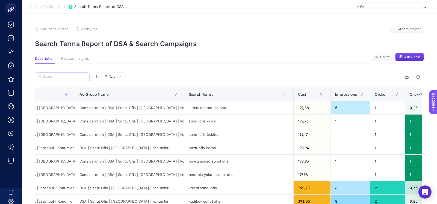
click at [67, 73] on label at bounding box center [62, 76] width 55 height 9
click at [67, 75] on input "Search" at bounding box center [64, 77] width 43 height 4
paste input "Consideration | Search | Generic | Sanal Ofis | Genel | [GEOGRAPHIC_DATA]"
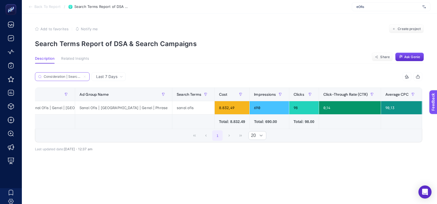
scroll to position [0, 60]
type input "Consideration | Search | Generic | Sanal Ofis | Genel | [GEOGRAPHIC_DATA]"
click at [85, 76] on icon at bounding box center [84, 76] width 3 height 3
click at [81, 76] on input "Consideration | Search | Generic | Sanal Ofis | Genel | [GEOGRAPHIC_DATA]" at bounding box center [62, 77] width 37 height 4
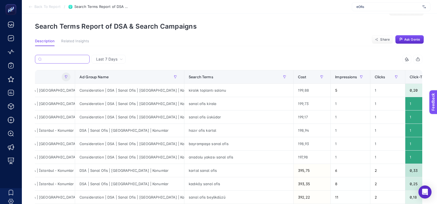
scroll to position [12, 0]
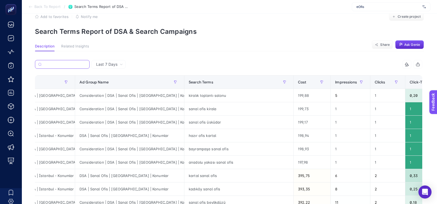
click at [72, 63] on input "Search" at bounding box center [65, 65] width 43 height 4
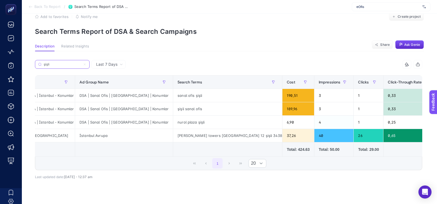
type input "şişli"
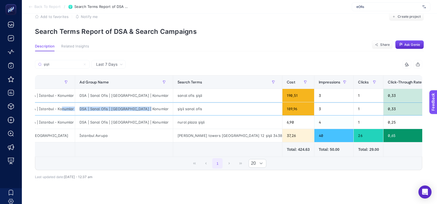
scroll to position [0, 16]
drag, startPoint x: 61, startPoint y: 109, endPoint x: 33, endPoint y: 106, distance: 28.0
click at [33, 106] on div "Last 7 Days şişli 9 items selected Campaign Name Ad Group Name Search Terms Cos…" at bounding box center [229, 133] width 396 height 147
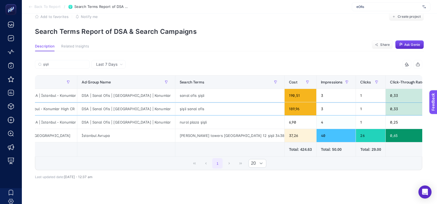
click at [60, 110] on div "Consideration | Search | Generic DSA | İstanbul - Konumlar High CR" at bounding box center [22, 108] width 109 height 13
click at [289, 148] on div "Total: 424.63" at bounding box center [300, 149] width 23 height 5
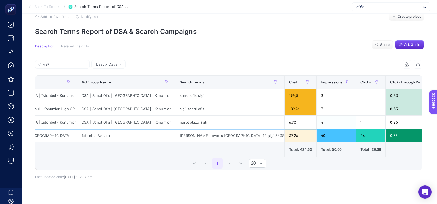
click at [247, 134] on div "trump towers mecidiyeköy yolu caddesi 12 şişli 34381 tr trump towers" at bounding box center [229, 135] width 109 height 13
click at [285, 136] on div "37,26" at bounding box center [301, 135] width 32 height 13
click at [257, 135] on div "trump towers mecidiyeköy yolu caddesi 12 şişli 34381 tr trump towers" at bounding box center [229, 135] width 109 height 13
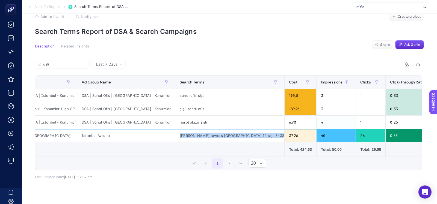
click at [255, 135] on div "trump towers mecidiyeköy yolu caddesi 12 şişli 34381 tr trump towers" at bounding box center [229, 135] width 109 height 13
drag, startPoint x: 255, startPoint y: 136, endPoint x: 260, endPoint y: 136, distance: 5.7
click at [260, 136] on div "trump towers mecidiyeköy yolu caddesi 12 şişli 34381 tr trump towers" at bounding box center [229, 135] width 109 height 13
click at [251, 136] on div "trump towers mecidiyeköy yolu caddesi 12 şişli 34381 tr trump towers" at bounding box center [229, 135] width 109 height 13
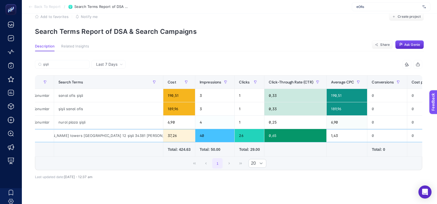
scroll to position [0, 188]
click at [108, 138] on div "trump towers mecidiyeköy yolu caddesi 12 şişli 34381 tr trump towers" at bounding box center [109, 135] width 109 height 13
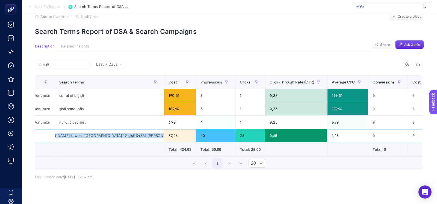
click at [108, 138] on div "trump towers mecidiyeköy yolu caddesi 12 şişli 34381 tr trump towers" at bounding box center [109, 135] width 109 height 13
copy tr "trump towers mecidiyeköy yolu caddesi 12 şişli 34381 tr trump towers"
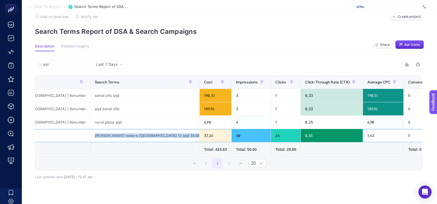
scroll to position [0, 149]
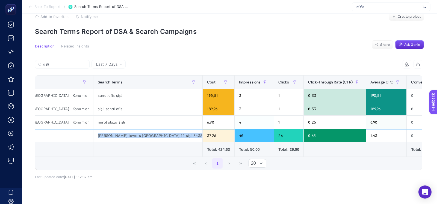
click at [145, 136] on div "trump towers mecidiyeköy yolu caddesi 12 şişli 34381 tr trump towers" at bounding box center [147, 135] width 109 height 13
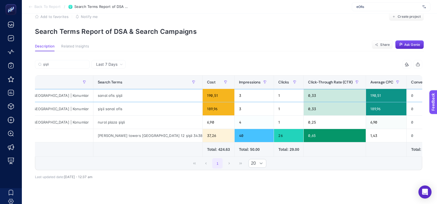
click at [143, 99] on div "sanal ofis şişli" at bounding box center [147, 95] width 109 height 13
click at [143, 104] on div "şişli sanal ofis" at bounding box center [147, 108] width 109 height 13
click at [143, 98] on div "sanal ofis şişli" at bounding box center [147, 95] width 109 height 13
drag, startPoint x: 143, startPoint y: 104, endPoint x: 143, endPoint y: 99, distance: 5.2
click at [143, 104] on div "şişli sanal ofis" at bounding box center [147, 108] width 109 height 13
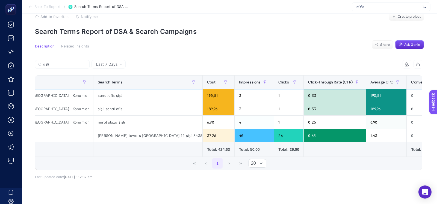
click at [143, 99] on div "sanal ofis şişli" at bounding box center [147, 95] width 109 height 13
click at [143, 106] on div "şişli sanal ofis" at bounding box center [147, 108] width 109 height 13
click at [143, 98] on div "sanal ofis şişli" at bounding box center [147, 95] width 109 height 13
click at [143, 104] on div "şişli sanal ofis" at bounding box center [147, 108] width 109 height 13
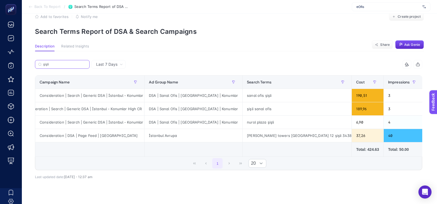
click at [64, 64] on input "şişli" at bounding box center [64, 65] width 43 height 4
click at [64, 64] on input "şişli" at bounding box center [62, 65] width 37 height 4
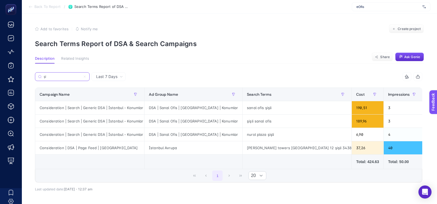
type input "ş"
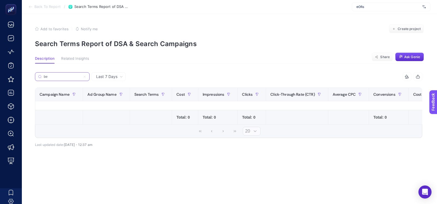
type input "b"
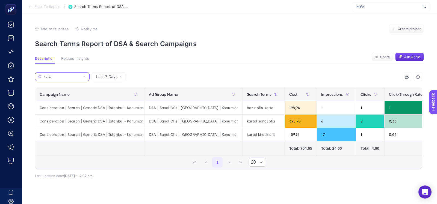
type input "karta"
click at [84, 78] on label "karta" at bounding box center [62, 76] width 55 height 9
click at [81, 78] on input "karta" at bounding box center [62, 77] width 37 height 4
click at [84, 78] on icon at bounding box center [84, 76] width 3 height 3
click at [81, 78] on input "karta" at bounding box center [62, 77] width 37 height 4
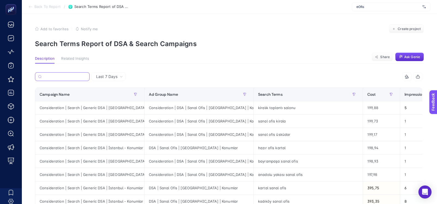
click at [84, 77] on input "Search" at bounding box center [65, 77] width 43 height 4
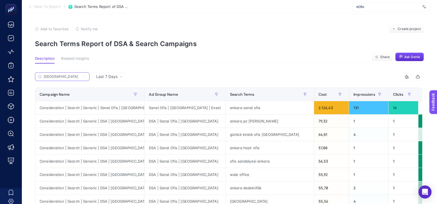
type input "ankara"
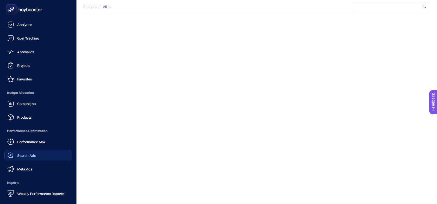
click at [14, 156] on div "Search Ads" at bounding box center [21, 155] width 29 height 7
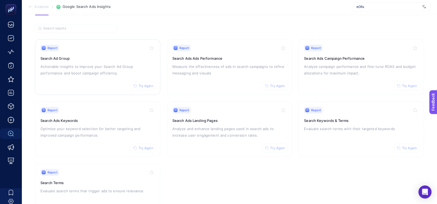
scroll to position [40, 0]
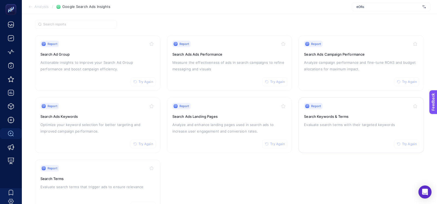
click at [360, 126] on p "Evaluate search terms with their targeted keywords" at bounding box center [361, 125] width 114 height 7
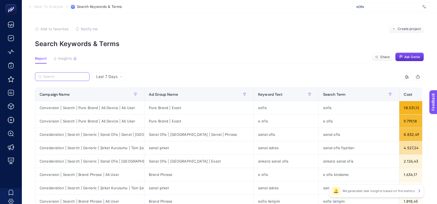
click at [67, 76] on input "Search" at bounding box center [64, 77] width 43 height 4
paste input "Consideration | Search | Generic | Sanal Ofis | Genel | [GEOGRAPHIC_DATA]"
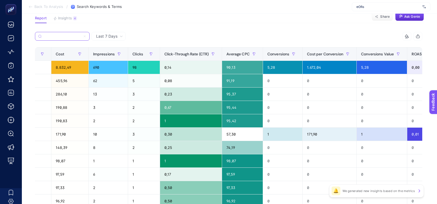
scroll to position [0, 329]
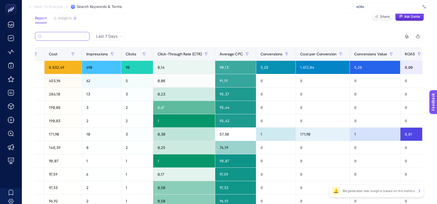
type input "Consideration | Search | Generic | Sanal Ofis | Genel | [GEOGRAPHIC_DATA]"
click at [215, 48] on th "Average CPC" at bounding box center [235, 54] width 41 height 13
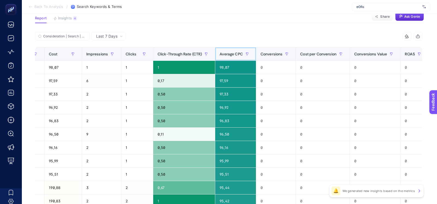
click at [215, 48] on th "Average CPC" at bounding box center [235, 54] width 41 height 13
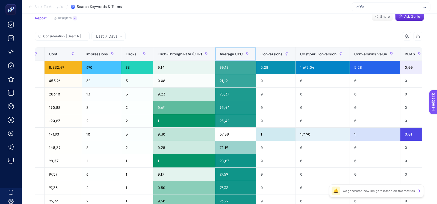
click at [220, 57] on div "Average CPC" at bounding box center [236, 54] width 32 height 9
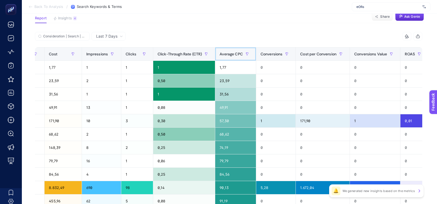
click at [220, 57] on div "Average CPC" at bounding box center [236, 54] width 32 height 9
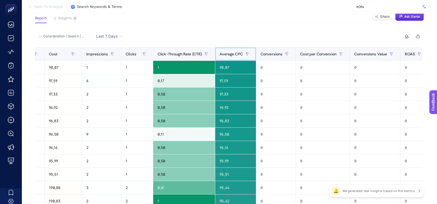
click at [220, 57] on div "Average CPC" at bounding box center [236, 54] width 32 height 9
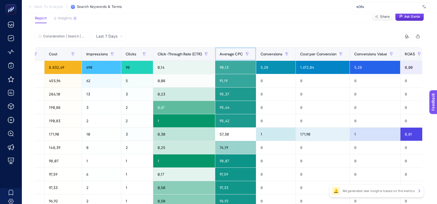
click at [220, 57] on div "Average CPC" at bounding box center [236, 54] width 32 height 9
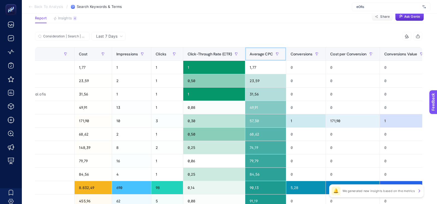
scroll to position [0, 299]
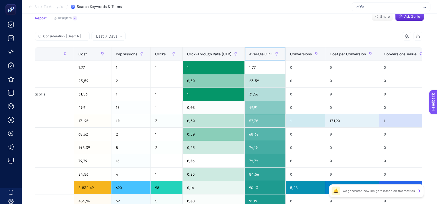
click at [249, 56] on div "Average CPC" at bounding box center [265, 54] width 32 height 9
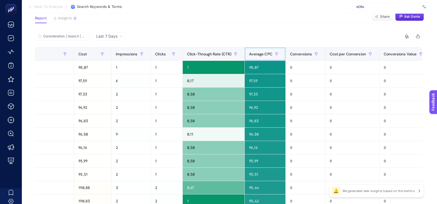
click at [249, 56] on div "Average CPC" at bounding box center [265, 54] width 32 height 9
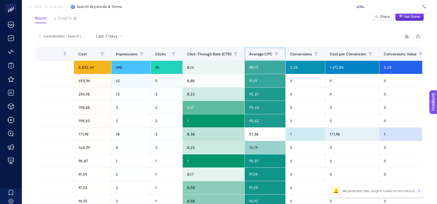
click at [249, 56] on div "Average CPC" at bounding box center [265, 54] width 32 height 9
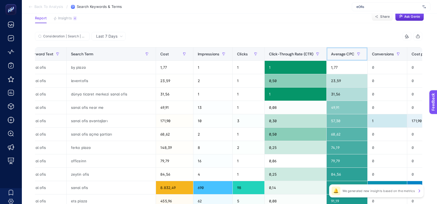
scroll to position [0, 203]
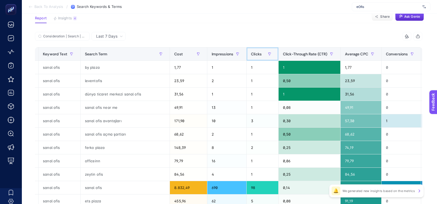
click at [251, 55] on span "Clicks" at bounding box center [256, 54] width 11 height 4
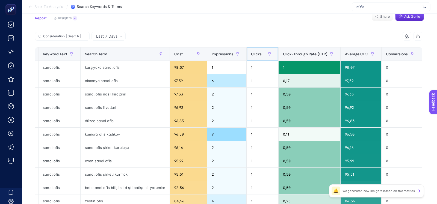
click at [251, 54] on span "Clicks" at bounding box center [256, 54] width 11 height 4
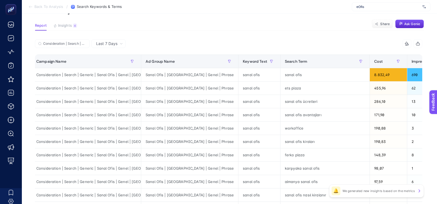
scroll to position [32, 0]
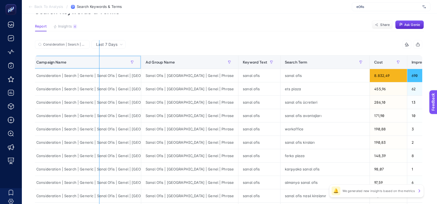
drag, startPoint x: 140, startPoint y: 63, endPoint x: 99, endPoint y: 63, distance: 41.8
click at [99, 63] on div "Consideration | Search | Generic | Sanal Ofis | Genel | İstanbul 9 items select…" at bounding box center [228, 202] width 387 height 324
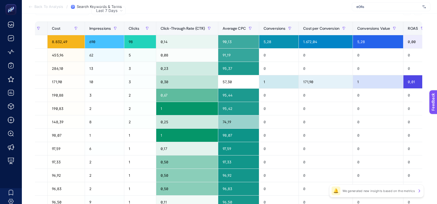
scroll to position [0, 0]
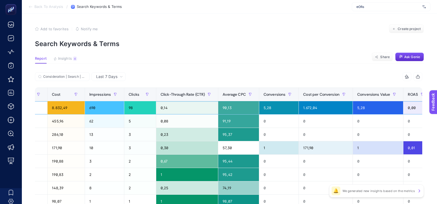
click at [299, 108] on div "1.672,04" at bounding box center [326, 107] width 54 height 13
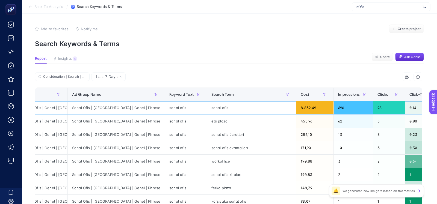
scroll to position [0, 51]
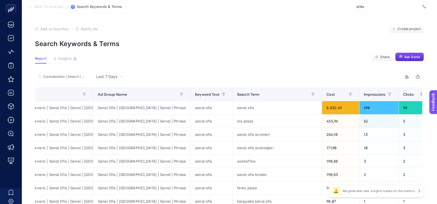
click at [118, 78] on div "Last 7 Days" at bounding box center [109, 77] width 31 height 4
click at [118, 97] on li "Last 30 Days" at bounding box center [108, 98] width 31 height 10
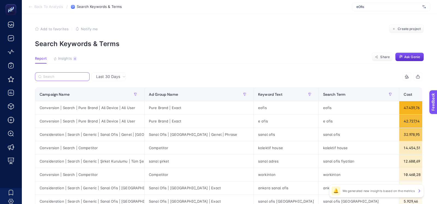
click at [74, 77] on input "Search" at bounding box center [64, 77] width 43 height 4
paste input "Consideration | Search | Generic | Sanal Ofis | Genel | İstanbul"
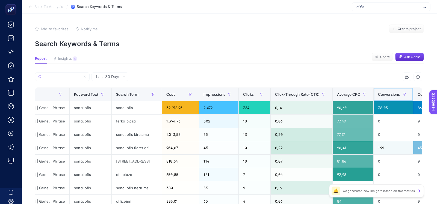
scroll to position [0, 0]
click at [378, 92] on span "Conversions" at bounding box center [389, 94] width 22 height 4
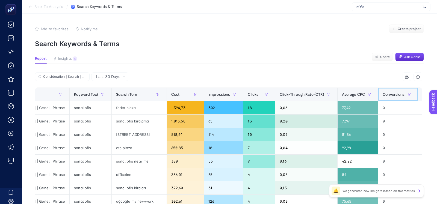
click at [383, 92] on span "Conversions" at bounding box center [394, 94] width 22 height 4
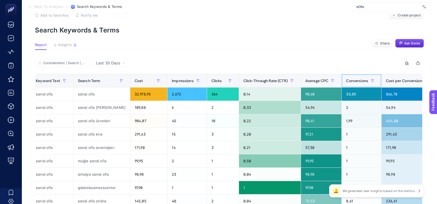
scroll to position [13, 0]
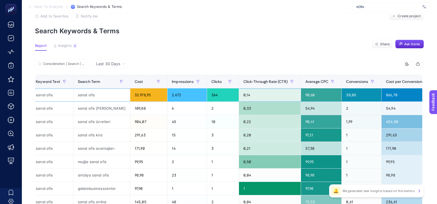
click at [342, 93] on div "38,05" at bounding box center [362, 94] width 40 height 13
click at [382, 98] on div "866,70" at bounding box center [409, 94] width 54 height 13
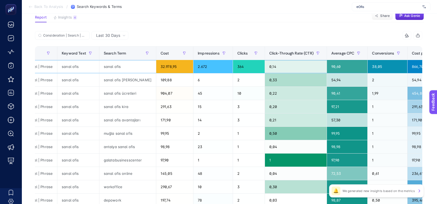
scroll to position [0, 184]
click at [62, 54] on span "Keyword Text" at bounding box center [74, 53] width 24 height 4
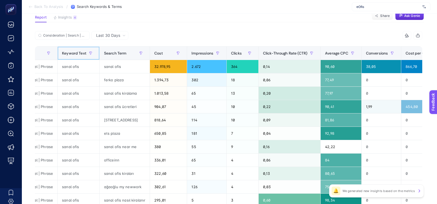
click at [62, 54] on span "Keyword Text" at bounding box center [74, 53] width 24 height 4
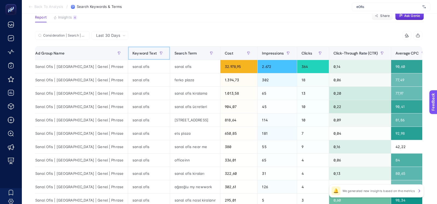
scroll to position [0, 113]
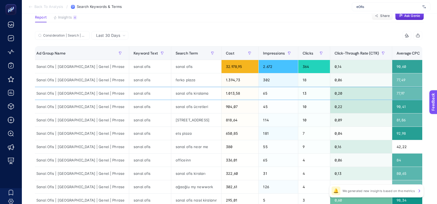
click at [129, 96] on div "sanal ofis" at bounding box center [150, 93] width 42 height 13
click at [93, 95] on div "Sanal Ofis | İstanbul | Genel | Phrase" at bounding box center [80, 93] width 97 height 13
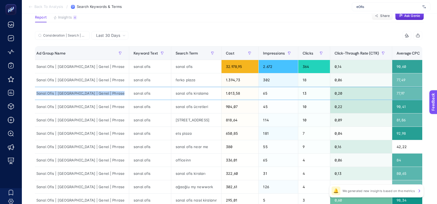
click at [93, 95] on div "Sanal Ofis | İstanbul | Genel | Phrase" at bounding box center [80, 93] width 97 height 13
click at [129, 92] on div "sanal ofis" at bounding box center [150, 93] width 42 height 13
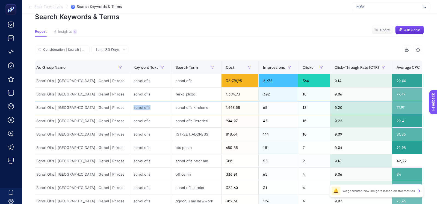
scroll to position [0, 0]
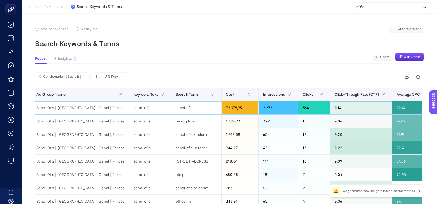
click at [221, 108] on div "32.978,95" at bounding box center [239, 107] width 37 height 13
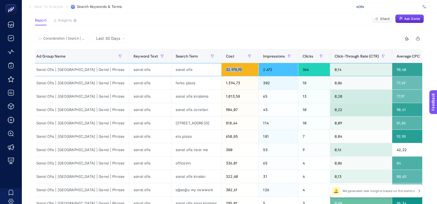
scroll to position [39, 0]
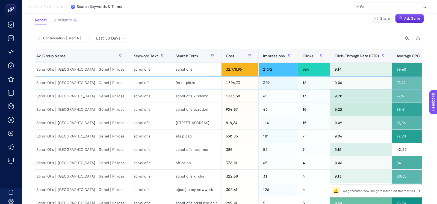
click at [171, 81] on div "ferko plaza" at bounding box center [196, 82] width 50 height 13
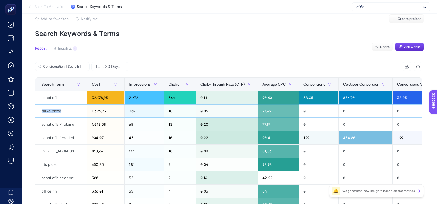
scroll to position [0, 305]
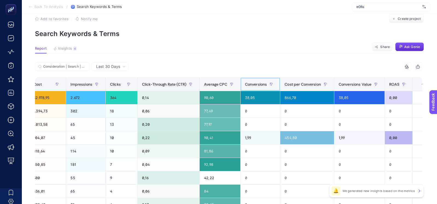
click at [245, 87] on div "Conversions" at bounding box center [260, 84] width 31 height 9
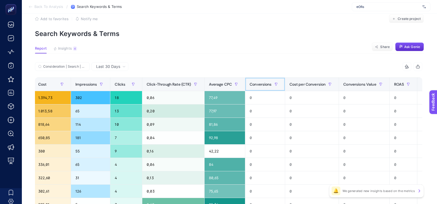
click at [250, 87] on div "Conversions" at bounding box center [265, 84] width 31 height 9
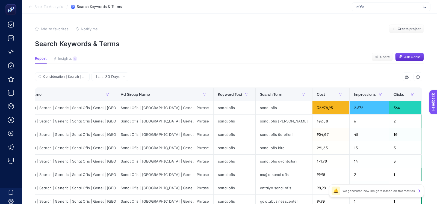
scroll to position [0, 26]
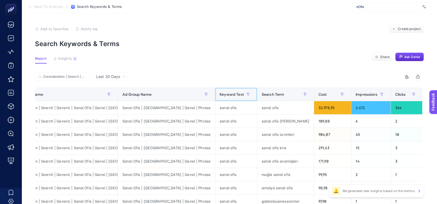
click at [220, 95] on span "Keyword Text" at bounding box center [232, 94] width 24 height 4
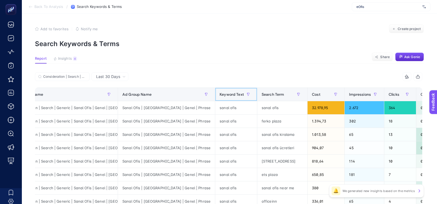
click at [220, 95] on span "Keyword Text" at bounding box center [232, 94] width 24 height 4
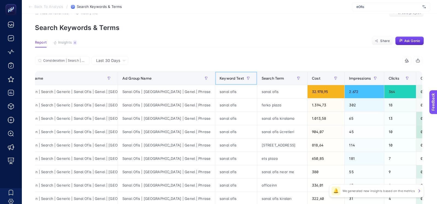
scroll to position [17, 0]
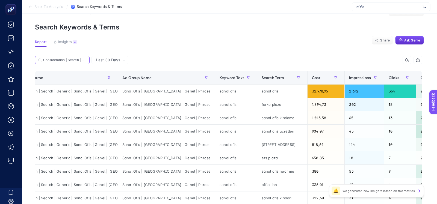
click at [67, 59] on input "Consideration | Search | Generic | Sanal Ofis | Genel | İstanbul" at bounding box center [64, 60] width 43 height 4
click at [67, 59] on input "Consideration | Search | Generic | Sanal Ofis | Genel | İstanbul" at bounding box center [62, 60] width 37 height 4
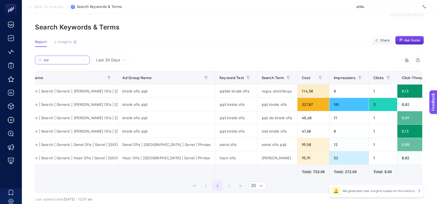
type input "şişl"
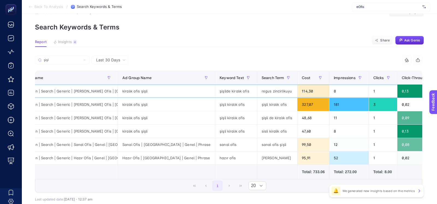
click at [134, 93] on div "kiralık ofis şişli" at bounding box center [166, 91] width 97 height 13
click at [99, 91] on div "Consideration | Search | Generic | Kiralık Ofis | İstanbul | High CR" at bounding box center [63, 91] width 109 height 13
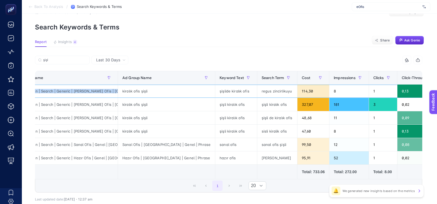
click at [99, 91] on div "Consideration | Search | Generic | Kiralık Ofis | İstanbul | High CR" at bounding box center [63, 91] width 109 height 13
copy tr "Consideration | Search | Generic | Kiralık Ofis | İstanbul | High CR"
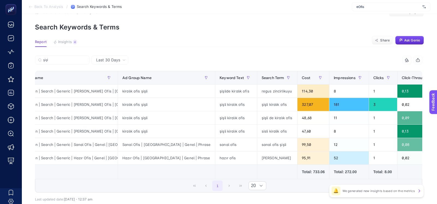
click at [146, 32] on article "Add to favorites false Notify me Create project Search Keywords & Terms Report …" at bounding box center [229, 117] width 415 height 240
click at [50, 61] on input "şişl" at bounding box center [64, 60] width 43 height 4
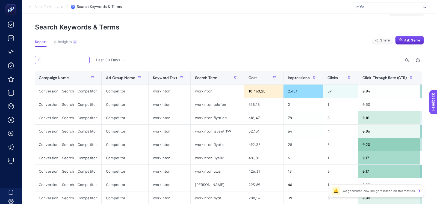
scroll to position [0, 0]
click at [69, 40] on span "Insights" at bounding box center [65, 42] width 14 height 4
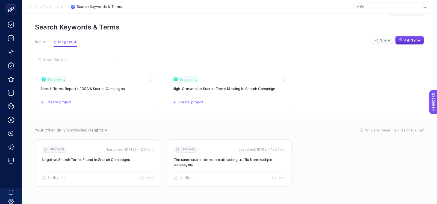
scroll to position [16, 0]
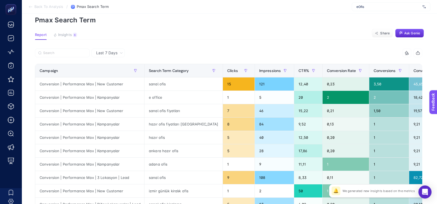
scroll to position [21, 0]
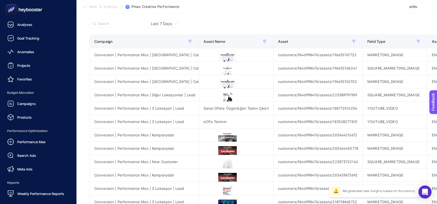
scroll to position [0, 211]
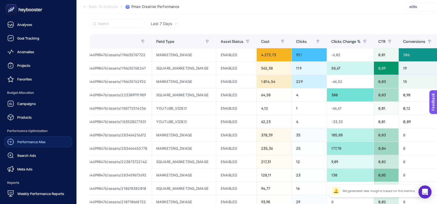
click at [28, 137] on link "Performance Max" at bounding box center [38, 142] width 68 height 11
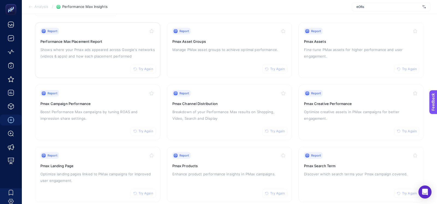
click at [108, 67] on div "Report Try Again Performance Max Placement Report Shows where your Pmax ads app…" at bounding box center [97, 50] width 114 height 45
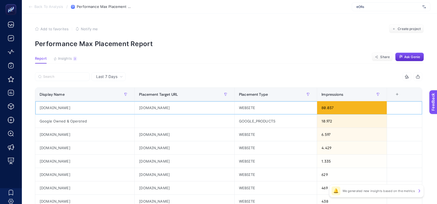
click at [185, 104] on div "[DOMAIN_NAME]" at bounding box center [185, 107] width 100 height 13
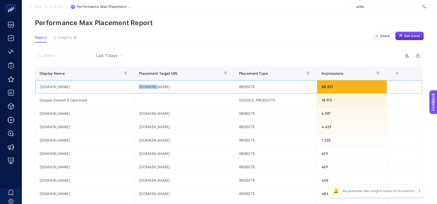
scroll to position [21, 0]
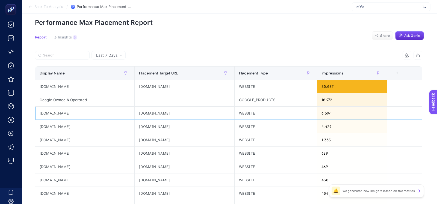
click at [156, 108] on div "[DOMAIN_NAME]" at bounding box center [185, 113] width 100 height 13
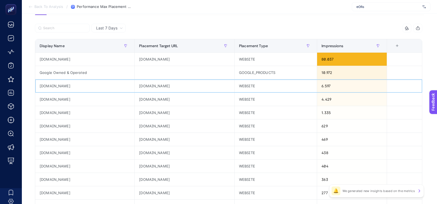
scroll to position [50, 0]
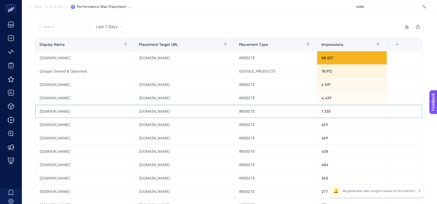
click at [161, 113] on div "[DOMAIN_NAME]" at bounding box center [185, 111] width 100 height 13
click at [157, 110] on div "[DOMAIN_NAME]" at bounding box center [185, 111] width 100 height 13
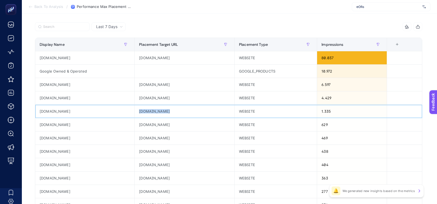
click at [157, 110] on div "[DOMAIN_NAME]" at bounding box center [185, 111] width 100 height 13
click at [148, 122] on div "100kk.vip" at bounding box center [185, 124] width 100 height 13
copy tr "100kk.vip"
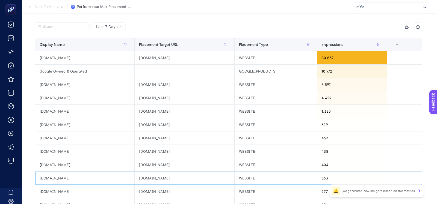
click at [143, 172] on div "star.com.tr" at bounding box center [185, 178] width 100 height 13
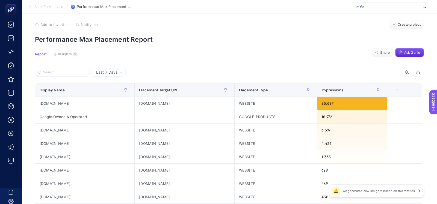
scroll to position [0, 0]
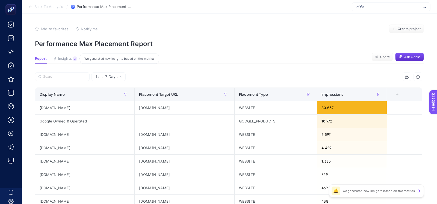
click at [75, 60] on div "3" at bounding box center [75, 59] width 4 height 4
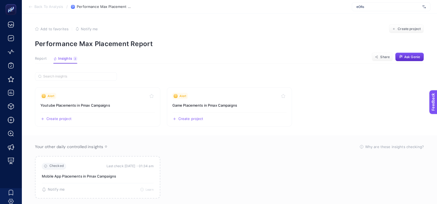
click at [37, 60] on span "Report" at bounding box center [41, 59] width 12 height 4
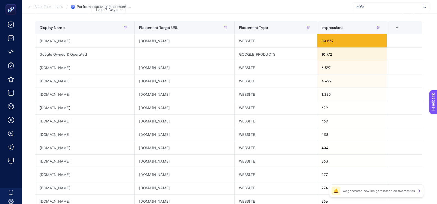
scroll to position [67, 0]
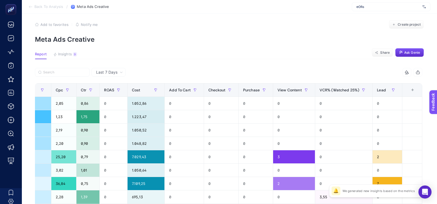
scroll to position [4, 0]
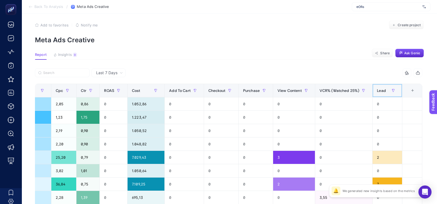
click at [381, 92] on span "Lead" at bounding box center [381, 90] width 9 height 4
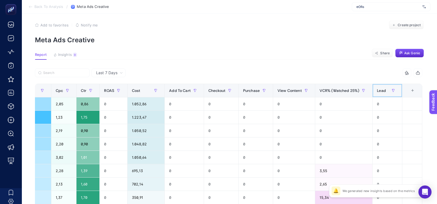
click at [381, 92] on span "Lead" at bounding box center [381, 90] width 9 height 4
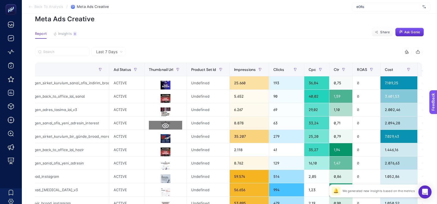
scroll to position [29, 0]
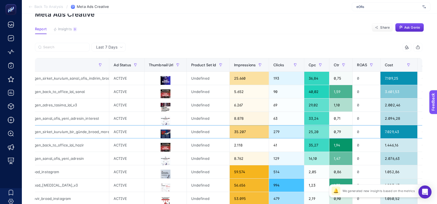
click at [162, 126] on div at bounding box center [165, 131] width 42 height 13
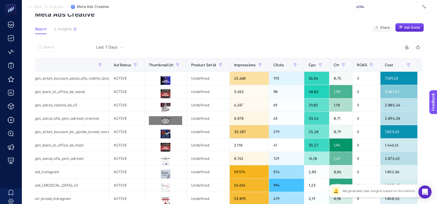
click at [162, 121] on icon at bounding box center [165, 121] width 7 height 5
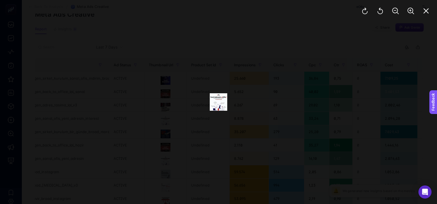
click at [283, 129] on div at bounding box center [218, 102] width 437 height 204
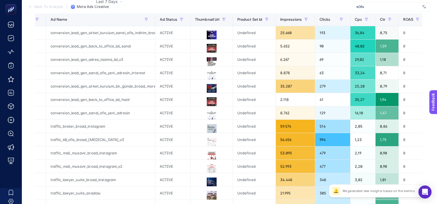
scroll to position [80, 0]
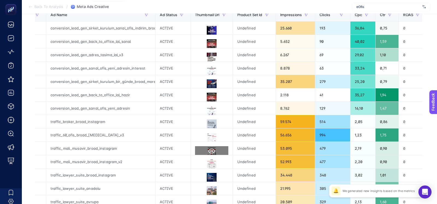
click at [209, 150] on icon at bounding box center [211, 151] width 7 height 7
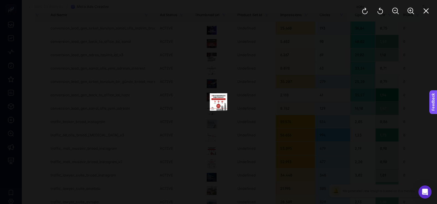
click at [335, 148] on div at bounding box center [218, 102] width 437 height 204
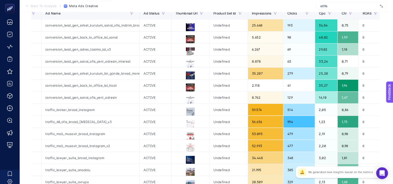
scroll to position [0, 0]
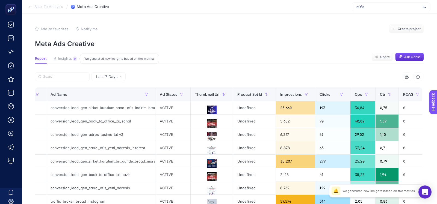
click at [72, 58] on button "Insights 9 We generated new insights based on the metrics" at bounding box center [65, 60] width 24 height 7
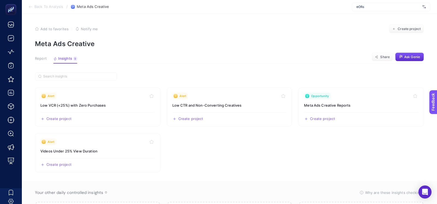
click at [48, 58] on div "Report Insights 9 We generated new insights based on the metrics" at bounding box center [56, 60] width 42 height 7
click at [43, 58] on span "Report" at bounding box center [41, 59] width 12 height 4
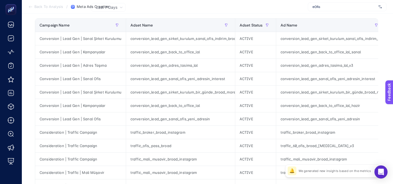
scroll to position [70, 0]
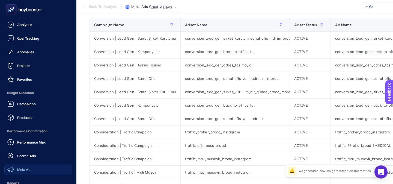
click at [12, 169] on icon at bounding box center [10, 169] width 7 height 7
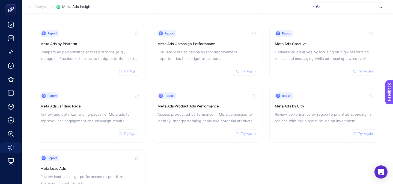
scroll to position [114, 0]
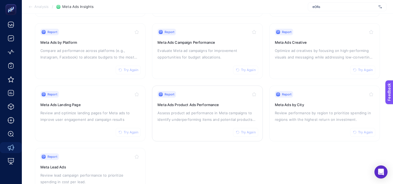
click at [261, 116] on link "Report Try Again Meta Ads Product Ads Performance Assess product ad performance…" at bounding box center [207, 113] width 111 height 56
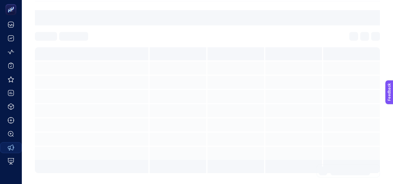
scroll to position [63, 0]
click at [278, 116] on div at bounding box center [293, 110] width 57 height 13
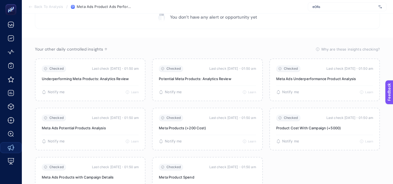
scroll to position [114, 0]
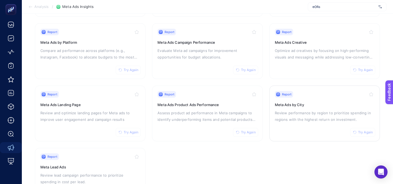
click at [287, 124] on div "Report Try Again Meta Ads by City Review performance by region to prioritize sp…" at bounding box center [325, 113] width 100 height 45
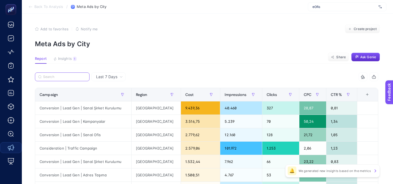
click at [59, 77] on input "Search" at bounding box center [64, 77] width 43 height 4
paste input "Conversion | Lead Gen | Sanal Ofis"
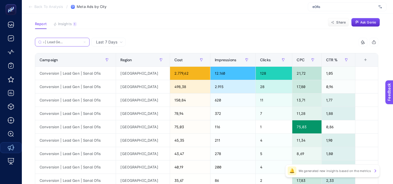
scroll to position [28, 0]
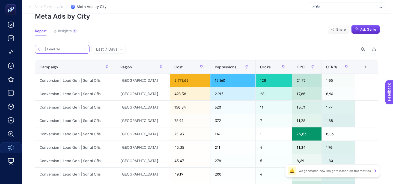
type input "Conversion | Lead Gen | Sanal Ofis"
click at [123, 54] on div "Conversion | Lead Gen | Sanal Ofis" at bounding box center [121, 51] width 172 height 12
click at [122, 53] on div "Last 7 Days" at bounding box center [108, 49] width 34 height 9
click at [115, 73] on li "Last 30 Days" at bounding box center [108, 71] width 31 height 10
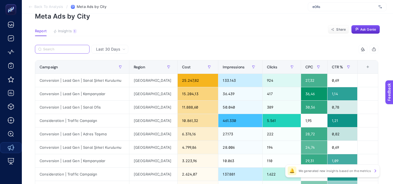
click at [65, 49] on input "Search" at bounding box center [64, 49] width 43 height 4
paste input "Conversion | Lead Gen | Sanal Ofis"
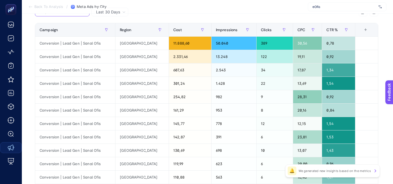
scroll to position [64, 0]
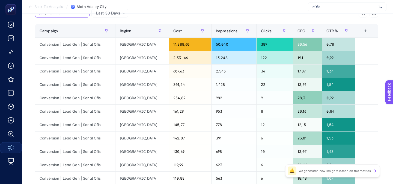
type input "Conversion | Lead Gen | Sanal Ofis"
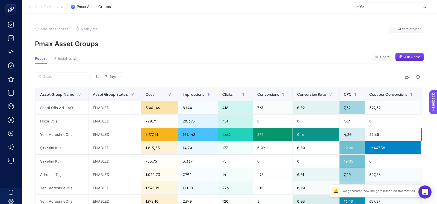
scroll to position [0, 78]
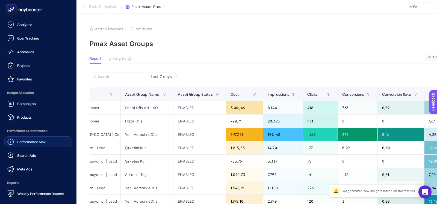
click at [19, 141] on span "Performance Max" at bounding box center [31, 142] width 28 height 4
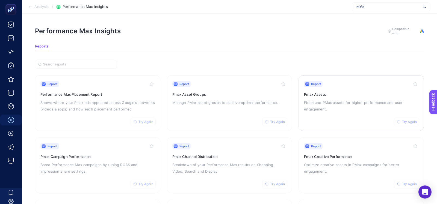
scroll to position [15, 0]
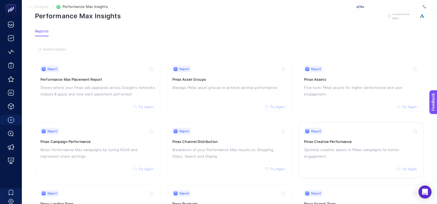
click at [316, 136] on div "Report Try Again Pmax Creative Performance Optimize creative assets in PMax cam…" at bounding box center [361, 150] width 114 height 45
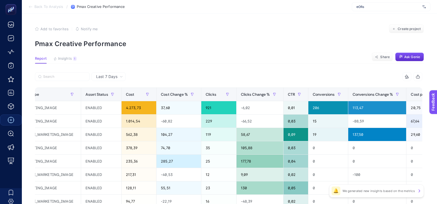
scroll to position [0, 307]
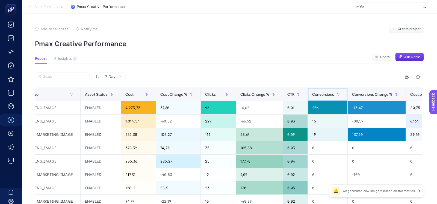
click at [334, 96] on span "Conversions" at bounding box center [323, 94] width 22 height 4
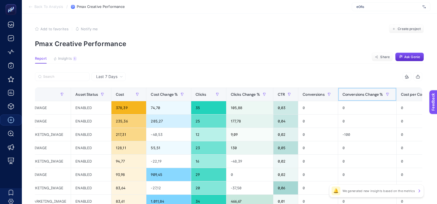
click at [365, 96] on span "Conversions Change %" at bounding box center [362, 94] width 41 height 4
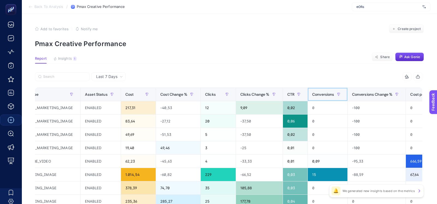
click at [334, 95] on span "Conversions" at bounding box center [323, 94] width 22 height 4
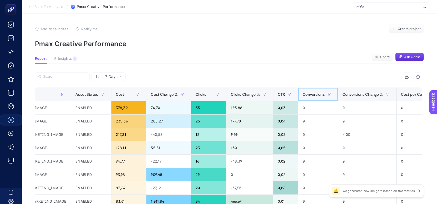
click at [314, 94] on span "Conversions" at bounding box center [314, 94] width 22 height 4
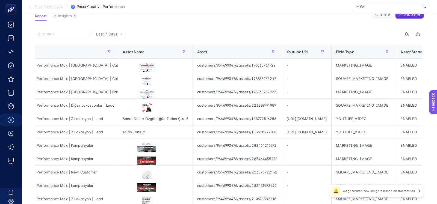
scroll to position [0, 24]
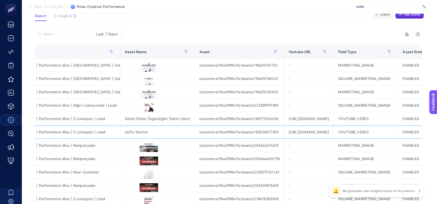
click at [136, 133] on div "eOfis Tanıtım" at bounding box center [157, 132] width 74 height 13
click at [312, 121] on div "https://www.youtube.com/watch?v=otJ-3wFwRL8" at bounding box center [308, 118] width 49 height 13
click at [312, 132] on div "https://www.youtube.com/watch?v=xLTh4sZB55c" at bounding box center [308, 132] width 49 height 13
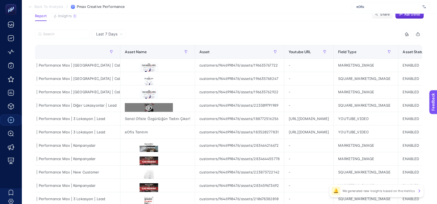
click at [149, 106] on icon at bounding box center [149, 108] width 7 height 5
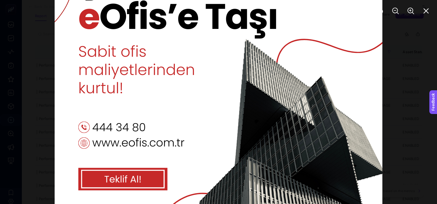
click at [411, 107] on div at bounding box center [218, 102] width 437 height 204
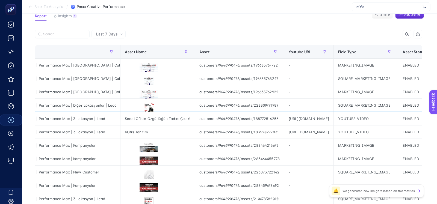
click at [68, 105] on div "Conversion | Performance Max | Diğer Lokasyonlar | Lead" at bounding box center [65, 105] width 109 height 13
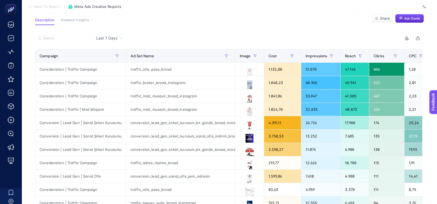
scroll to position [41, 0]
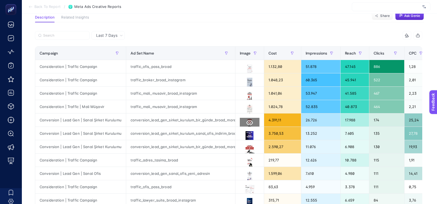
click at [252, 123] on button at bounding box center [250, 123] width 20 height 10
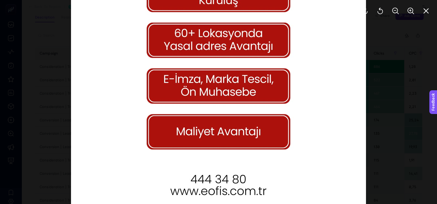
click at [389, 138] on div at bounding box center [218, 102] width 437 height 204
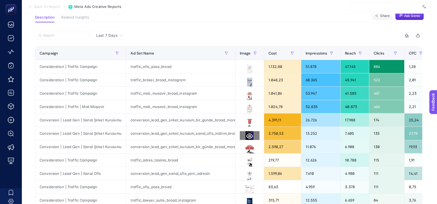
click at [247, 134] on icon at bounding box center [249, 136] width 7 height 5
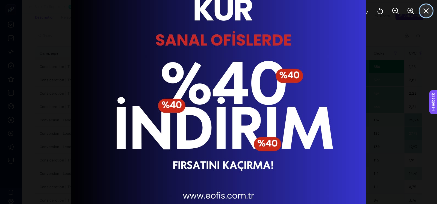
click at [427, 11] on icon "Close" at bounding box center [426, 10] width 5 height 5
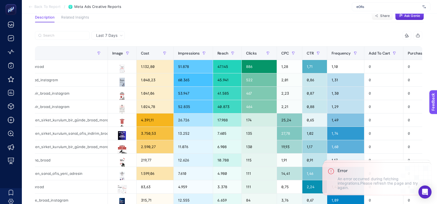
scroll to position [0, 125]
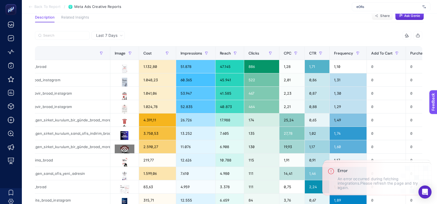
click at [124, 149] on icon at bounding box center [124, 149] width 7 height 7
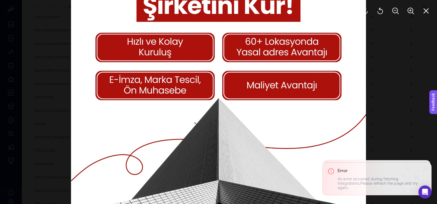
scroll to position [107, 0]
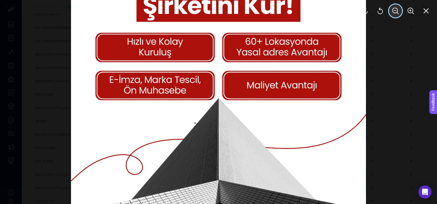
click at [393, 10] on icon "Zoom Out" at bounding box center [395, 11] width 7 height 7
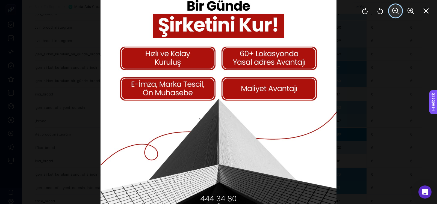
click at [393, 10] on icon "Zoom Out" at bounding box center [395, 11] width 7 height 7
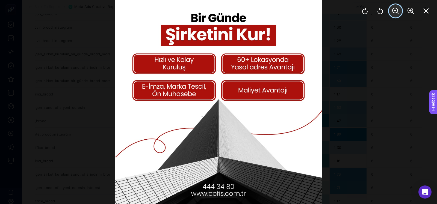
click at [393, 10] on icon "Zoom Out" at bounding box center [395, 11] width 7 height 7
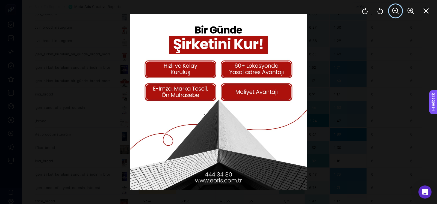
scroll to position [121, 0]
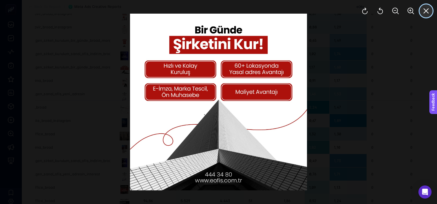
click at [428, 12] on icon "Close" at bounding box center [426, 11] width 7 height 7
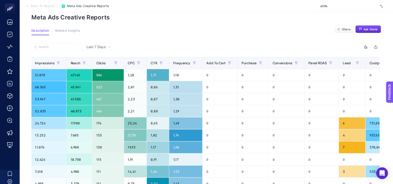
scroll to position [0, 275]
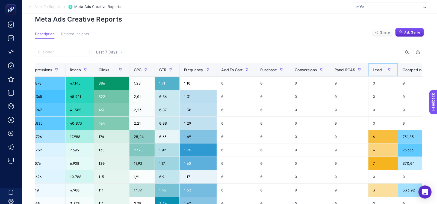
click at [381, 73] on div "Lead" at bounding box center [383, 70] width 21 height 9
click at [398, 73] on th "CostperLead" at bounding box center [418, 69] width 41 height 13
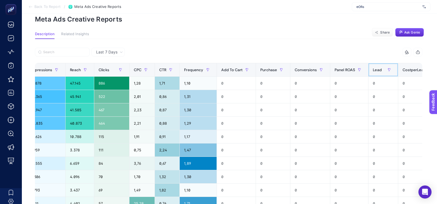
click at [379, 72] on div "Lead" at bounding box center [383, 70] width 21 height 9
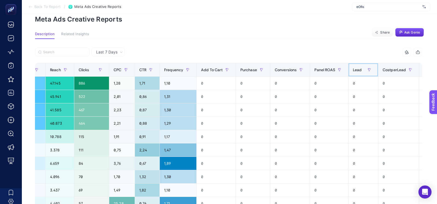
click at [357, 70] on span "Lead" at bounding box center [357, 70] width 9 height 4
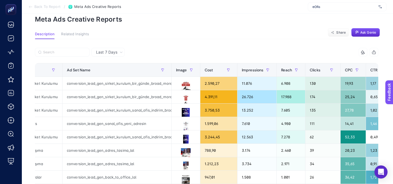
scroll to position [0, 0]
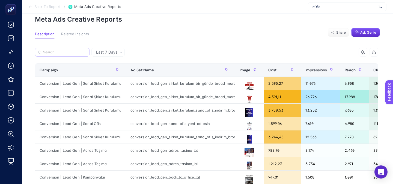
click at [65, 55] on label at bounding box center [62, 52] width 55 height 9
click at [65, 54] on input "Search" at bounding box center [64, 52] width 43 height 4
click at [86, 124] on div "Conversion | Lead Gen | Sanal Ofis" at bounding box center [80, 123] width 91 height 13
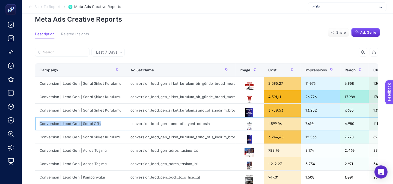
click at [86, 124] on div "Conversion | Lead Gen | Sanal Ofis" at bounding box center [80, 123] width 91 height 13
copy tr "Conversion | Lead Gen | Sanal Ofis"
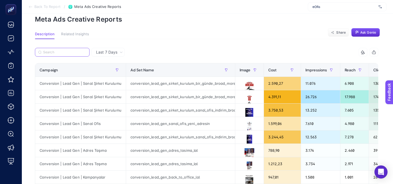
click at [62, 54] on input "Search" at bounding box center [64, 52] width 43 height 4
paste input "Conversion | Lead Gen | Sanal Ofis"
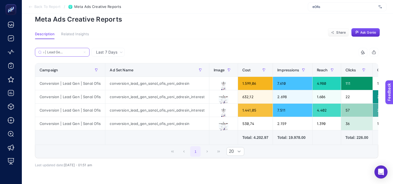
scroll to position [0, 10]
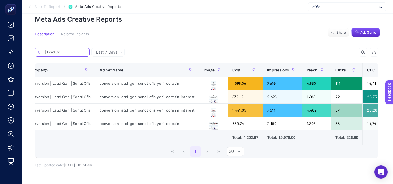
type input "Conversion | Lead Gen | Sanal Ofis"
click at [169, 66] on div "Ad Set Name" at bounding box center [147, 70] width 95 height 9
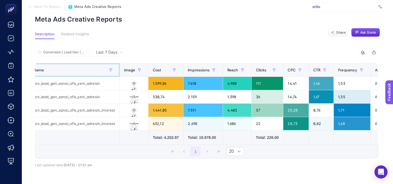
scroll to position [0, 90]
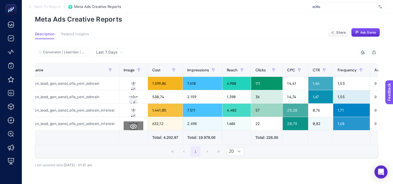
click at [130, 128] on icon at bounding box center [133, 126] width 7 height 5
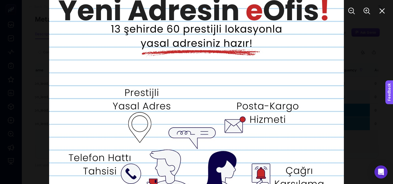
click at [369, 125] on div at bounding box center [196, 92] width 393 height 184
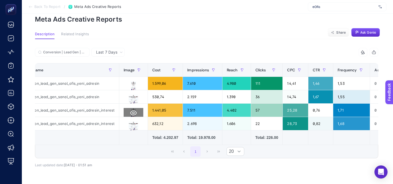
click at [131, 113] on icon at bounding box center [133, 112] width 7 height 5
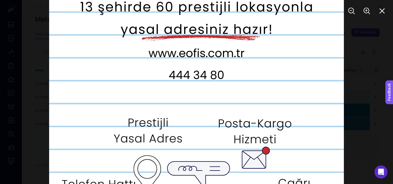
click at [353, 113] on div at bounding box center [196, 92] width 393 height 184
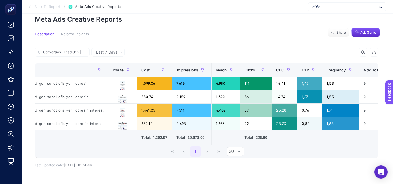
scroll to position [0, 102]
click at [111, 51] on span "Last 7 Days" at bounding box center [106, 51] width 21 height 5
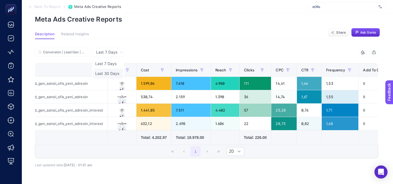
click at [110, 71] on li "Last 30 Days" at bounding box center [108, 74] width 30 height 10
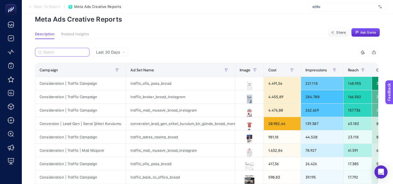
click at [79, 54] on input "Search" at bounding box center [64, 52] width 43 height 4
paste input "Conversion | Lead Gen | Sanal Ofis"
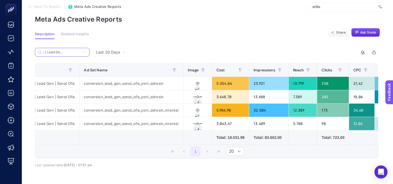
scroll to position [0, 28]
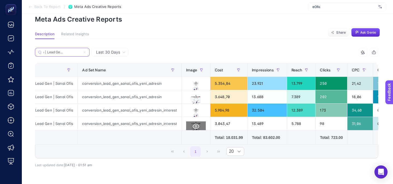
type input "Conversion | Lead Gen | Sanal Ofis"
click at [194, 127] on icon at bounding box center [196, 126] width 7 height 7
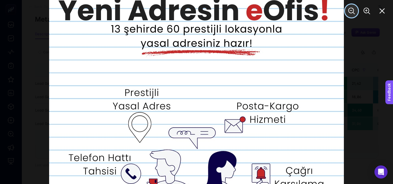
click at [351, 11] on icon "Zoom Out" at bounding box center [351, 11] width 7 height 7
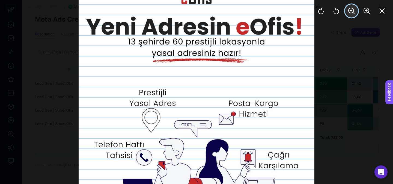
click at [351, 11] on icon "Zoom Out" at bounding box center [351, 11] width 7 height 7
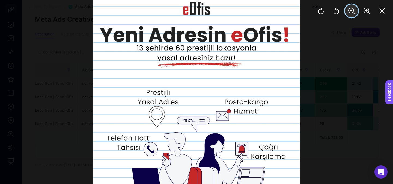
click at [351, 11] on icon "Zoom Out" at bounding box center [351, 11] width 7 height 7
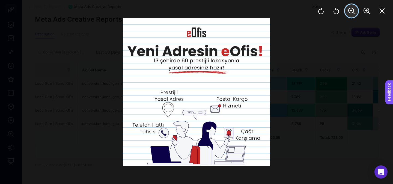
click at [351, 11] on icon "Zoom Out" at bounding box center [351, 11] width 7 height 7
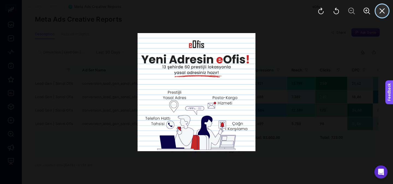
click at [382, 12] on icon "Close" at bounding box center [382, 11] width 7 height 7
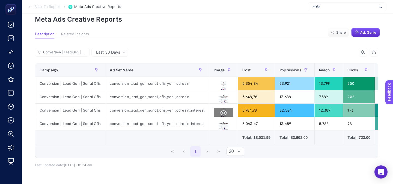
click at [214, 111] on button at bounding box center [224, 113] width 20 height 10
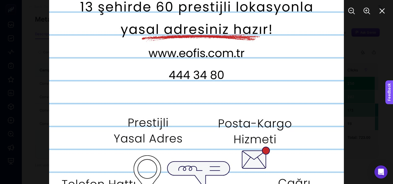
click at [353, 90] on div at bounding box center [196, 92] width 393 height 184
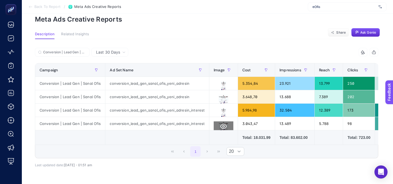
click at [220, 124] on icon at bounding box center [223, 126] width 7 height 7
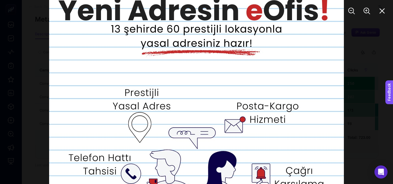
click at [352, 108] on div at bounding box center [196, 92] width 393 height 184
click at [358, 116] on div at bounding box center [196, 92] width 393 height 184
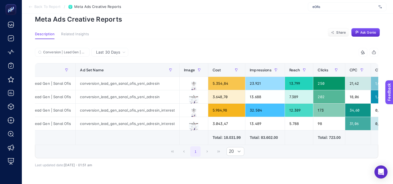
scroll to position [0, 31]
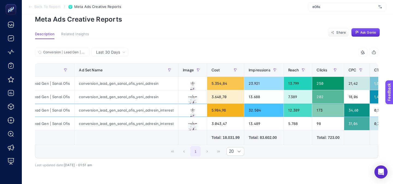
click at [294, 109] on div "12.389" at bounding box center [298, 110] width 28 height 13
click at [294, 121] on div "5.788" at bounding box center [298, 123] width 28 height 13
click at [294, 112] on div "12.389" at bounding box center [298, 110] width 28 height 13
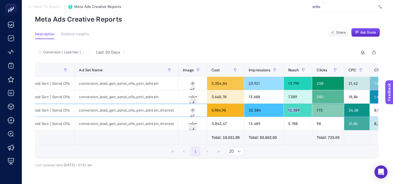
click at [294, 112] on div "12.389" at bounding box center [298, 110] width 28 height 13
click at [294, 123] on div "5.788" at bounding box center [298, 123] width 28 height 13
click at [293, 110] on div "12.389" at bounding box center [298, 110] width 28 height 13
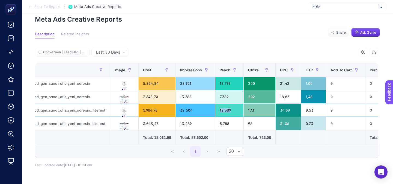
scroll to position [0, 94]
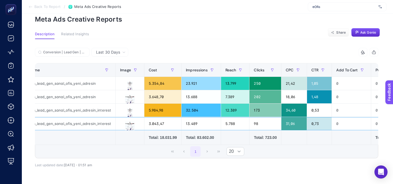
click at [239, 123] on div "5.788" at bounding box center [235, 123] width 28 height 13
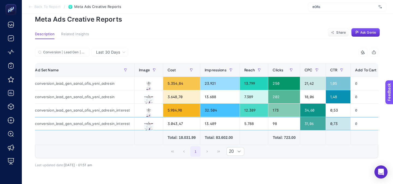
scroll to position [0, 0]
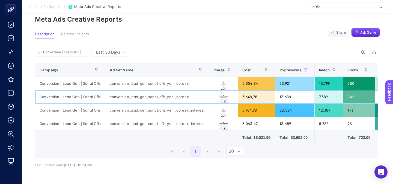
drag, startPoint x: 84, startPoint y: 100, endPoint x: 100, endPoint y: 99, distance: 15.9
click at [100, 99] on div "Conversion | Lead Gen | Sanal Ofis" at bounding box center [70, 96] width 70 height 13
click at [156, 97] on div "conversion_lead_gen_sanal_ofis_yeni_adresin" at bounding box center [157, 96] width 104 height 13
click at [155, 107] on div "conversion_lead_gen_sanal_ofis_yeni_adresin_interest" at bounding box center [157, 110] width 104 height 13
click at [156, 98] on div "conversion_lead_gen_sanal_ofis_yeni_adresin" at bounding box center [157, 96] width 104 height 13
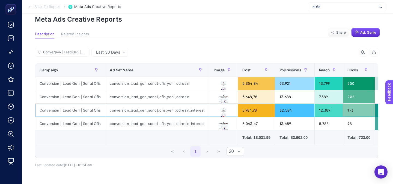
click at [156, 107] on div "conversion_lead_gen_sanal_ofis_yeni_adresin_interest" at bounding box center [157, 110] width 104 height 13
click at [156, 98] on div "conversion_lead_gen_sanal_ofis_yeni_adresin" at bounding box center [157, 96] width 104 height 13
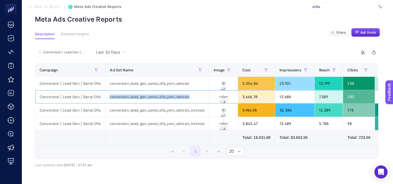
click at [156, 98] on div "conversion_lead_gen_sanal_ofis_yeni_adresin" at bounding box center [157, 96] width 104 height 13
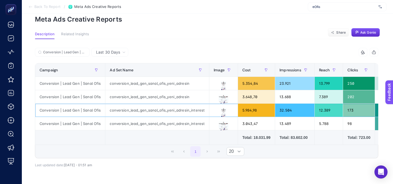
click at [169, 109] on div "conversion_lead_gen_sanal_ofis_yeni_adresin_interest" at bounding box center [157, 110] width 104 height 13
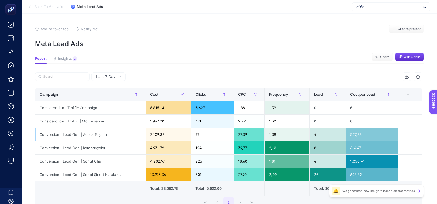
click at [123, 138] on div "Conversion | Lead Gen | Adres Taşıma" at bounding box center [90, 134] width 110 height 13
click at [123, 147] on div "Conversion | Lead Gen | Kampanyalar" at bounding box center [90, 147] width 110 height 13
click at [123, 157] on div "Conversion | Lead Gen | Sanal Ofis" at bounding box center [90, 161] width 110 height 13
click at [123, 180] on div "Conversion | Lead Gen | Sanal Şirket Kurulumu" at bounding box center [90, 174] width 110 height 13
click at [123, 161] on div "Conversion | Lead Gen | Sanal Ofis" at bounding box center [90, 161] width 110 height 13
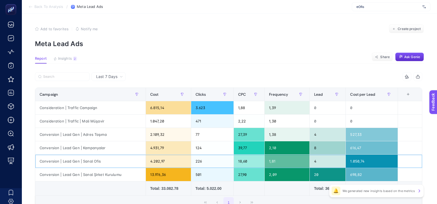
click at [356, 156] on div "1.050,74" at bounding box center [372, 161] width 52 height 13
click at [356, 150] on div "616,47" at bounding box center [372, 147] width 52 height 13
click at [356, 133] on div "527,33" at bounding box center [372, 134] width 52 height 13
click at [356, 150] on div "616,47" at bounding box center [372, 147] width 52 height 13
click at [350, 163] on div "1.050,74" at bounding box center [372, 161] width 52 height 13
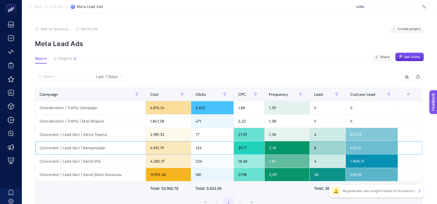
click at [118, 146] on div "Conversion | Lead Gen | Kampanyalar" at bounding box center [90, 147] width 110 height 13
click at [117, 138] on div "Conversion | Lead Gen | Adres Taşıma" at bounding box center [90, 134] width 110 height 13
click at [115, 158] on div "Conversion | Lead Gen | Sanal Ofis" at bounding box center [90, 161] width 110 height 13
click at [67, 60] on span "Insights" at bounding box center [65, 59] width 14 height 4
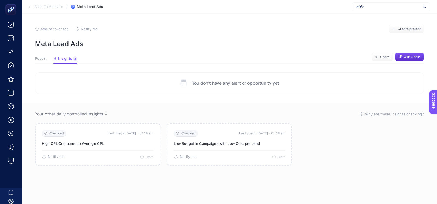
click at [48, 55] on article "Add to favorites false Notify me Create project Meta Lead Ads Report Insights 2…" at bounding box center [229, 109] width 415 height 191
click at [45, 55] on article "Add to favorites false Notify me Create project Meta Lead Ads Report Insights 2…" at bounding box center [229, 109] width 415 height 191
click at [42, 60] on span "Report" at bounding box center [41, 59] width 12 height 4
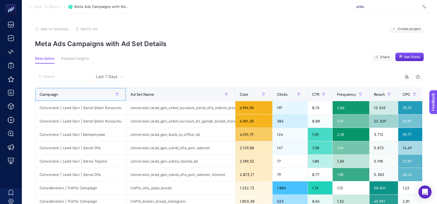
click at [65, 92] on div "Campaign" at bounding box center [81, 94] width 82 height 9
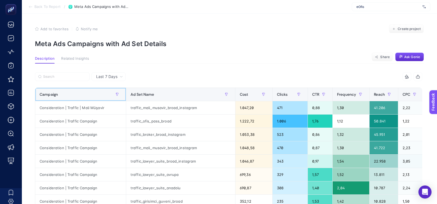
click at [69, 96] on div "Campaign" at bounding box center [81, 94] width 82 height 9
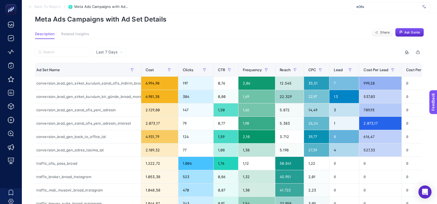
scroll to position [13, 0]
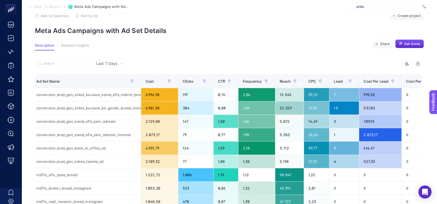
click at [115, 69] on div at bounding box center [132, 65] width 194 height 12
click at [115, 66] on div "Last 7 Days" at bounding box center [108, 63] width 34 height 9
click at [108, 88] on li "Last 30 Days" at bounding box center [108, 85] width 31 height 10
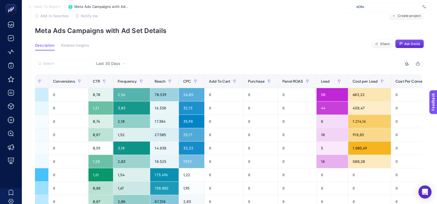
scroll to position [0, 299]
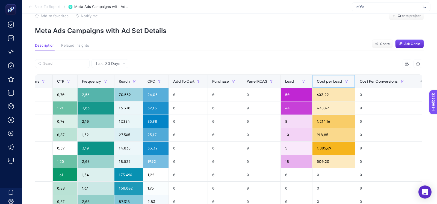
click at [329, 80] on span "Cost per Lead" at bounding box center [329, 81] width 25 height 4
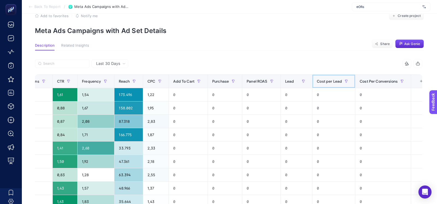
click at [329, 80] on span "Cost per Lead" at bounding box center [329, 81] width 25 height 4
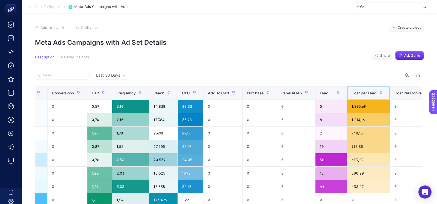
scroll to position [0, 307]
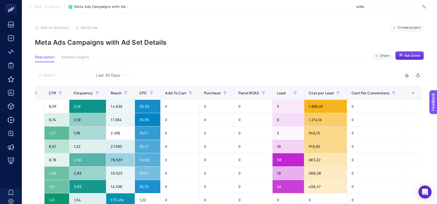
click at [417, 90] on th "15 items selected +" at bounding box center [413, 93] width 20 height 13
click at [414, 92] on div "+" at bounding box center [413, 93] width 10 height 4
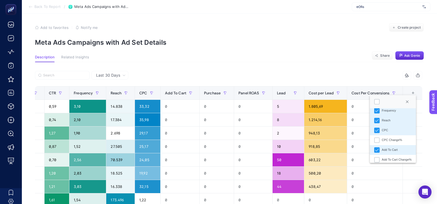
scroll to position [99, 0]
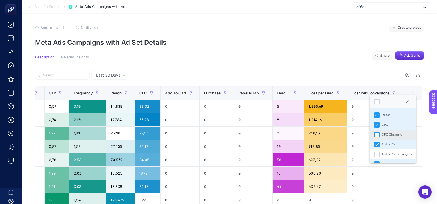
click at [377, 135] on div "CPC Change%" at bounding box center [376, 134] width 5 height 5
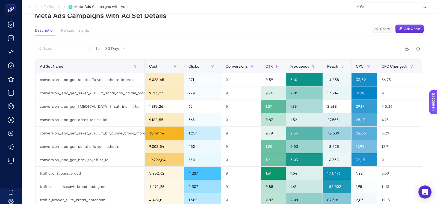
scroll to position [0, 88]
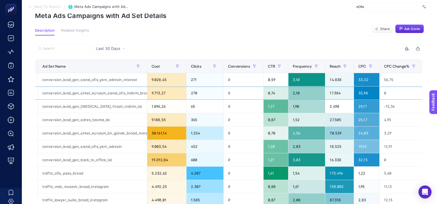
click at [361, 96] on div "35,98" at bounding box center [366, 93] width 25 height 13
click at [106, 107] on div "conversion_lead_gen_[MEDICAL_DATA]_firsati_indirim_lal" at bounding box center [92, 106] width 109 height 13
click at [148, 106] on div "1.896,26" at bounding box center [166, 106] width 39 height 13
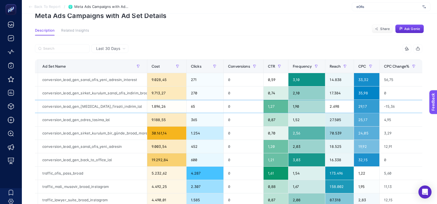
click at [198, 111] on div "65" at bounding box center [205, 106] width 37 height 13
click at [195, 110] on div "65" at bounding box center [205, 106] width 37 height 13
click at [190, 81] on div "271" at bounding box center [205, 79] width 37 height 13
click at [129, 80] on div "conversion_lead_gen_sanal_ofis_yeni_adresin_interest" at bounding box center [92, 79] width 109 height 13
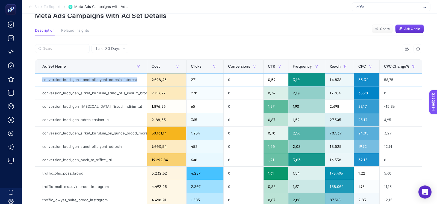
click at [129, 80] on div "conversion_lead_gen_sanal_ofis_yeni_adresin_interest" at bounding box center [92, 79] width 109 height 13
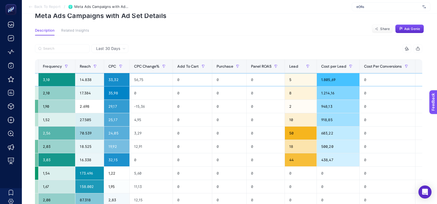
scroll to position [0, 344]
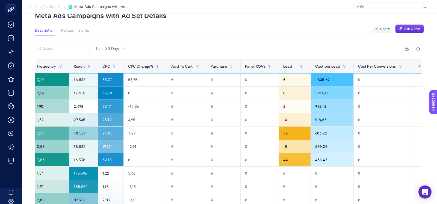
click at [327, 79] on div "1.805,69" at bounding box center [332, 79] width 43 height 13
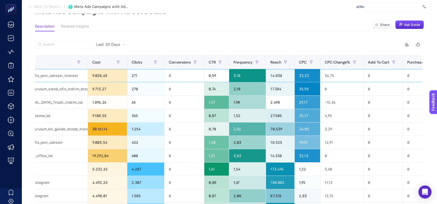
scroll to position [0, 0]
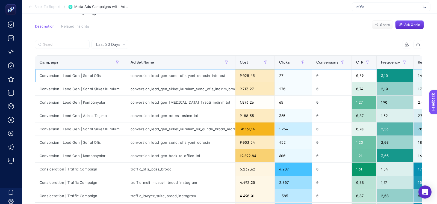
click at [83, 77] on div "Conversion | Lead Gen | Sanal Ofis" at bounding box center [80, 75] width 91 height 13
click at [108, 139] on div "Conversion | Lead Gen | Sanal Ofis" at bounding box center [80, 142] width 91 height 13
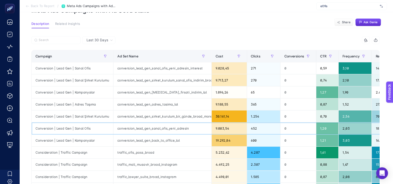
scroll to position [33, 0]
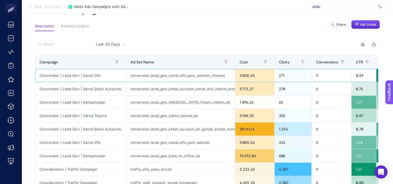
click at [204, 75] on div "conversion_lead_gen_sanal_ofis_yeni_adresin_interest" at bounding box center [180, 75] width 109 height 13
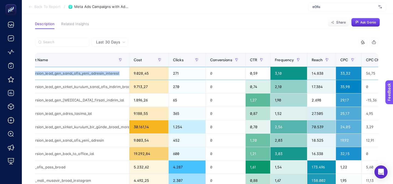
scroll to position [0, 107]
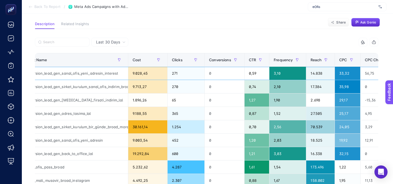
click at [279, 74] on div "3,10" at bounding box center [288, 73] width 37 height 13
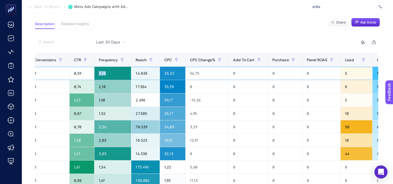
scroll to position [0, 312]
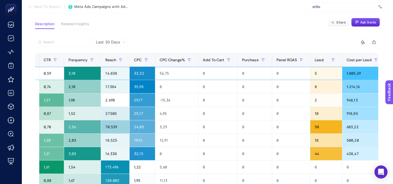
click at [317, 75] on div "5" at bounding box center [327, 73] width 32 height 13
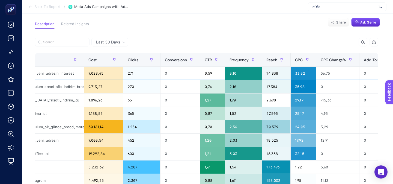
scroll to position [0, 150]
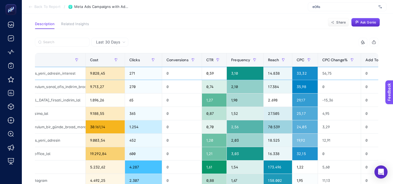
click at [275, 72] on div "14.838" at bounding box center [278, 73] width 28 height 13
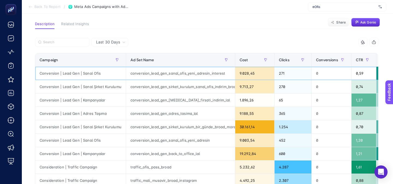
scroll to position [0, 0]
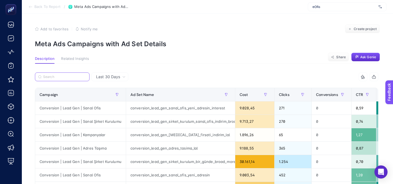
click at [73, 77] on input "Search" at bounding box center [64, 77] width 43 height 4
paste input "Conversion | Lead Gen | Sanal Ofis"
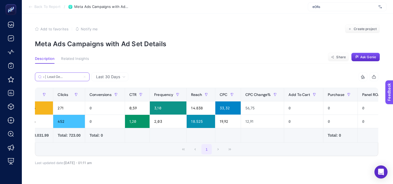
scroll to position [0, 169]
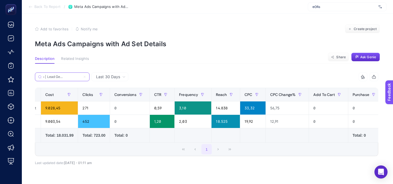
type input "Conversion | Lead Gen | Sanal Ofis"
click at [222, 109] on div "14.838" at bounding box center [226, 107] width 28 height 13
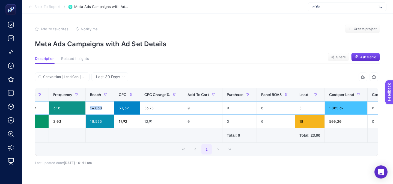
scroll to position [0, 295]
click at [312, 111] on div "5" at bounding box center [309, 107] width 29 height 13
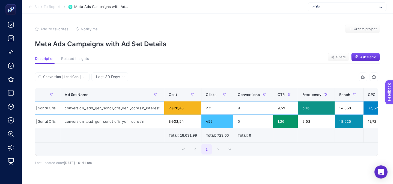
scroll to position [0, 24]
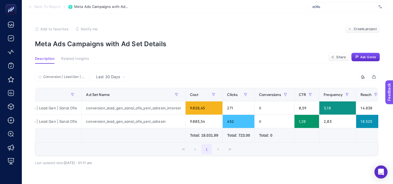
click at [160, 132] on td at bounding box center [134, 135] width 104 height 14
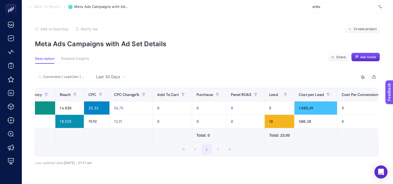
scroll to position [0, 360]
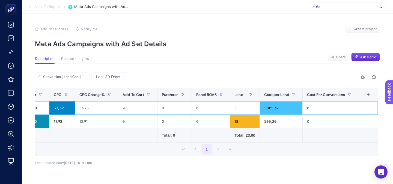
click at [244, 110] on div "5" at bounding box center [244, 107] width 29 height 13
click at [246, 122] on div "18" at bounding box center [244, 121] width 29 height 13
click at [246, 112] on div "5" at bounding box center [244, 107] width 29 height 13
click at [246, 120] on div "18" at bounding box center [244, 121] width 29 height 13
click at [245, 112] on div "5" at bounding box center [244, 107] width 29 height 13
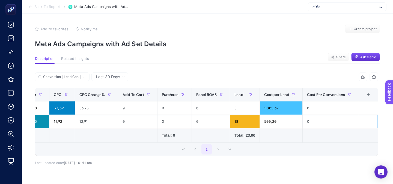
click at [243, 120] on div "18" at bounding box center [244, 121] width 29 height 13
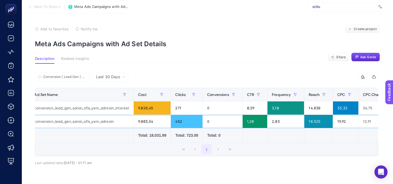
scroll to position [0, 78]
